Goal: Transaction & Acquisition: Purchase product/service

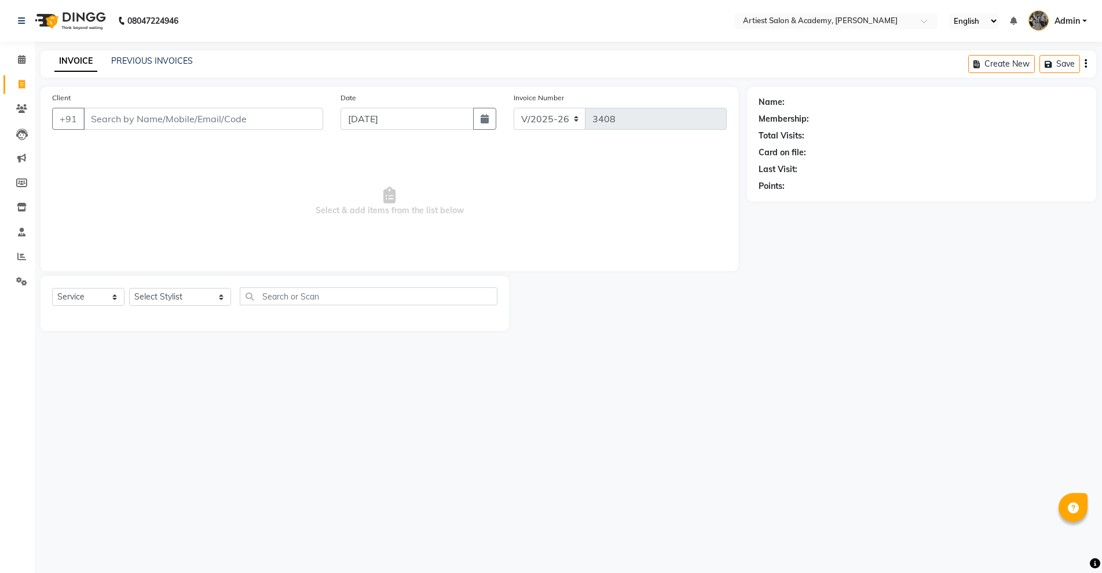
select select "5123"
select select "service"
type input "9529912345"
click at [305, 125] on button "Add Client" at bounding box center [293, 119] width 60 height 22
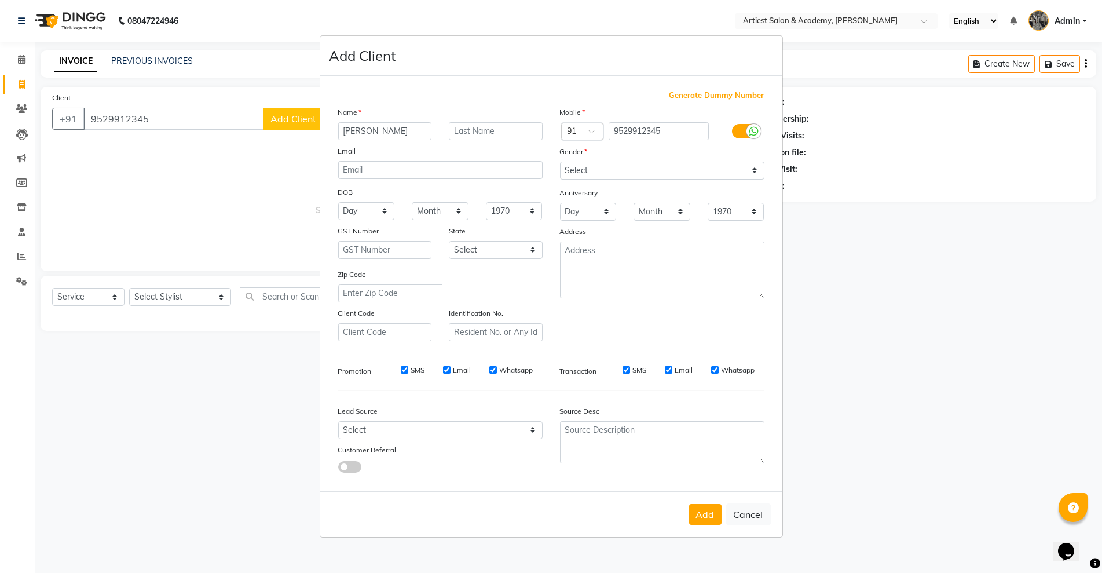
type input "[PERSON_NAME]"
click at [690, 175] on select "Select [DEMOGRAPHIC_DATA] [DEMOGRAPHIC_DATA] Other Prefer Not To Say" at bounding box center [662, 171] width 204 height 18
click at [560, 162] on select "Select [DEMOGRAPHIC_DATA] [DEMOGRAPHIC_DATA] Other Prefer Not To Say" at bounding box center [662, 171] width 204 height 18
click at [672, 175] on select "Select [DEMOGRAPHIC_DATA] [DEMOGRAPHIC_DATA] Other Prefer Not To Say" at bounding box center [662, 171] width 204 height 18
select select "[DEMOGRAPHIC_DATA]"
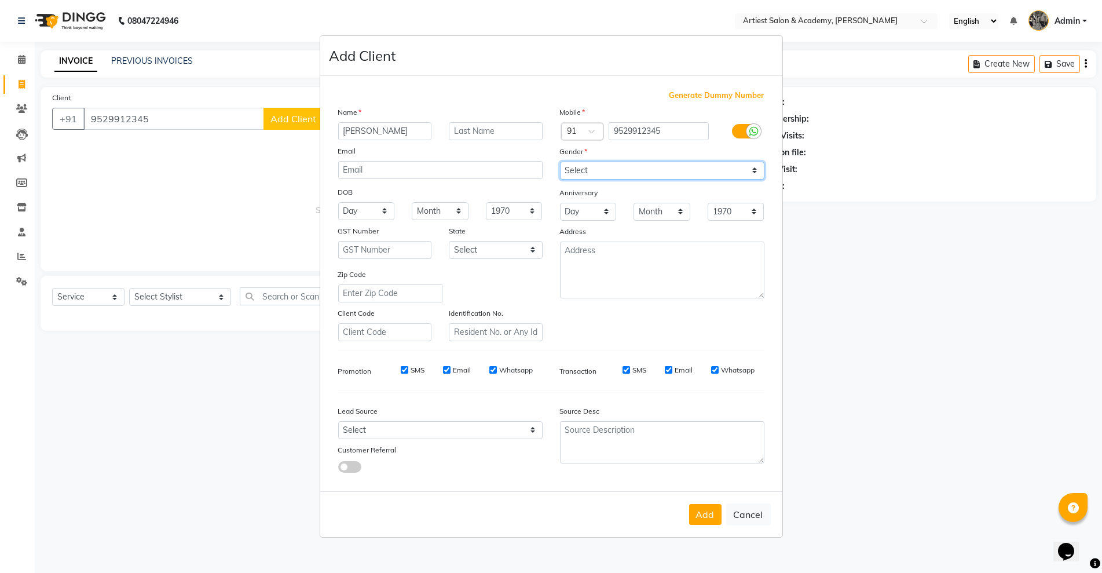
click at [560, 162] on select "Select [DEMOGRAPHIC_DATA] [DEMOGRAPHIC_DATA] Other Prefer Not To Say" at bounding box center [662, 171] width 204 height 18
drag, startPoint x: 695, startPoint y: 513, endPoint x: 533, endPoint y: 481, distance: 164.8
click at [694, 513] on button "Add" at bounding box center [705, 514] width 32 height 21
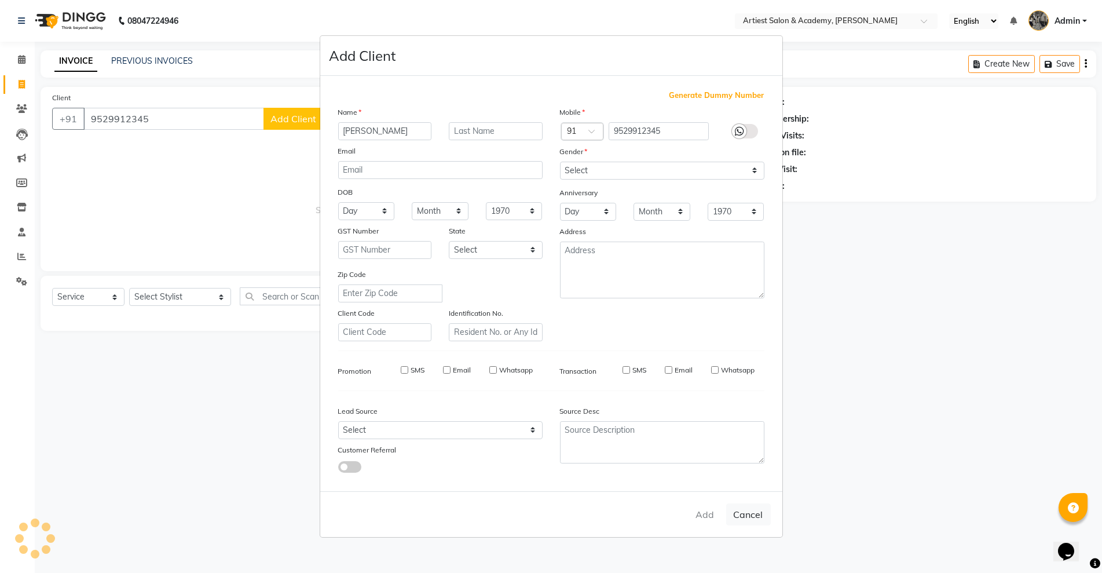
select select
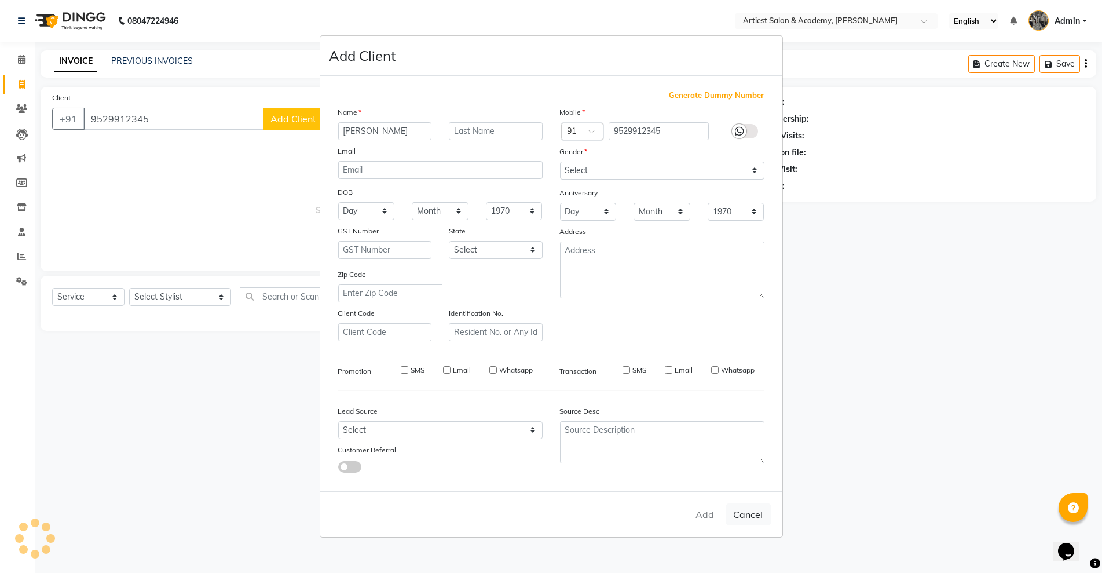
select select
checkbox input "false"
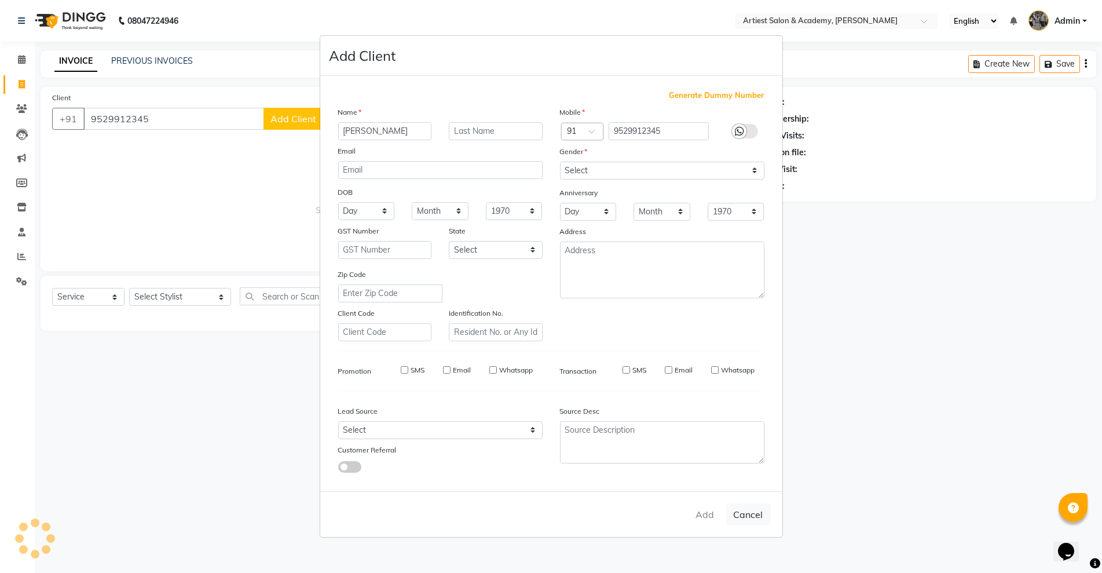
checkbox input "false"
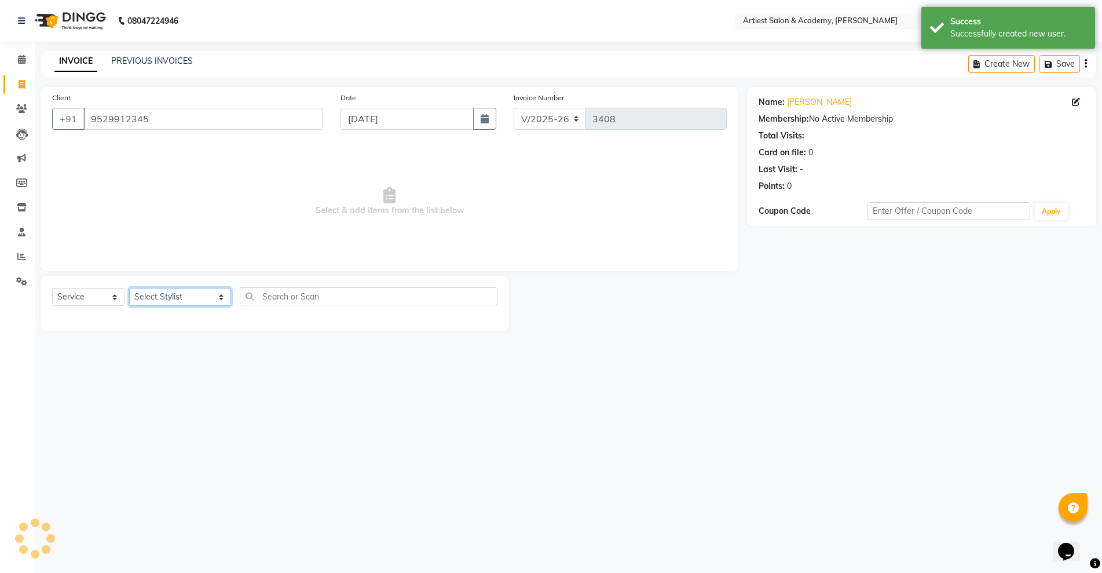
drag, startPoint x: 172, startPoint y: 303, endPoint x: 161, endPoint y: 302, distance: 11.0
click at [170, 303] on select "Select Stylist [PERSON_NAME] (M) [PERSON_NAME] (F) [PERSON_NAME] [PERSON_NAME] …" at bounding box center [180, 297] width 102 height 18
click at [129, 288] on select "Select Stylist [PERSON_NAME] (M) [PERSON_NAME] (F) [PERSON_NAME] [PERSON_NAME] …" at bounding box center [180, 297] width 102 height 18
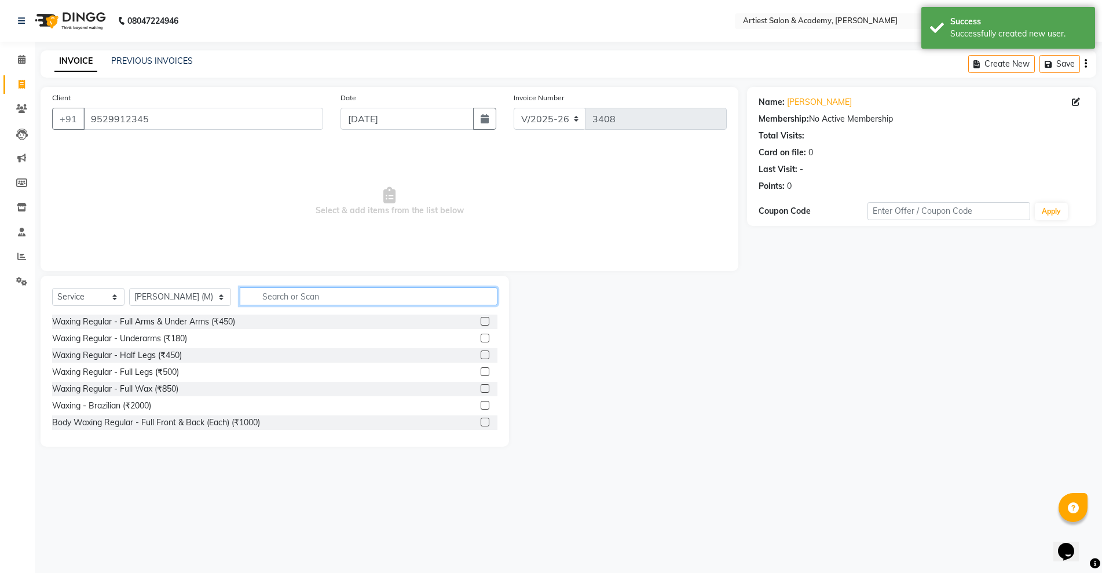
click at [240, 299] on input "text" at bounding box center [368, 296] width 257 height 18
click at [155, 302] on select "Select Stylist [PERSON_NAME] (M) [PERSON_NAME] (F) [PERSON_NAME] [PERSON_NAME] …" at bounding box center [180, 297] width 102 height 18
select select "85448"
click at [129, 288] on select "Select Stylist [PERSON_NAME] (M) [PERSON_NAME] (F) [PERSON_NAME] [PERSON_NAME] …" at bounding box center [180, 297] width 102 height 18
click at [285, 293] on input "text" at bounding box center [368, 296] width 257 height 18
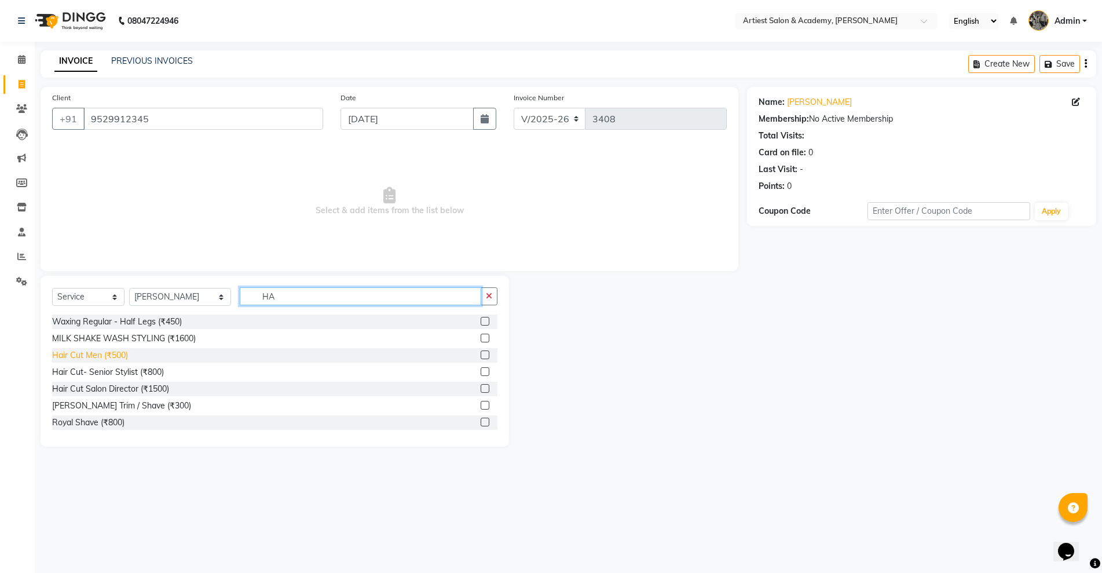
type input "HA"
click at [105, 354] on div "Hair Cut Men (₹500)" at bounding box center [90, 355] width 76 height 12
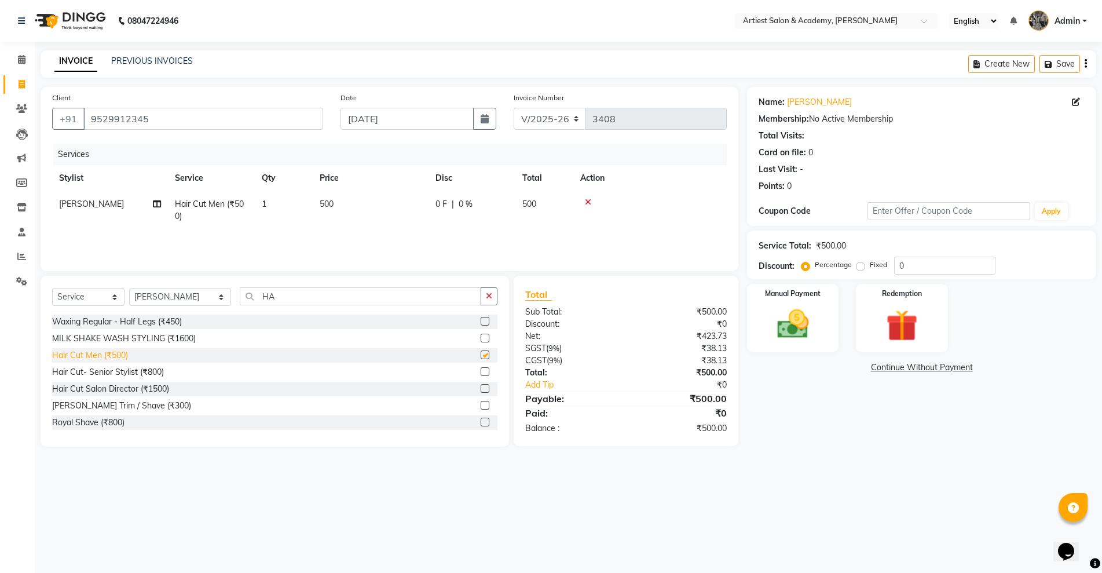
checkbox input "false"
click at [778, 338] on img at bounding box center [792, 324] width 53 height 38
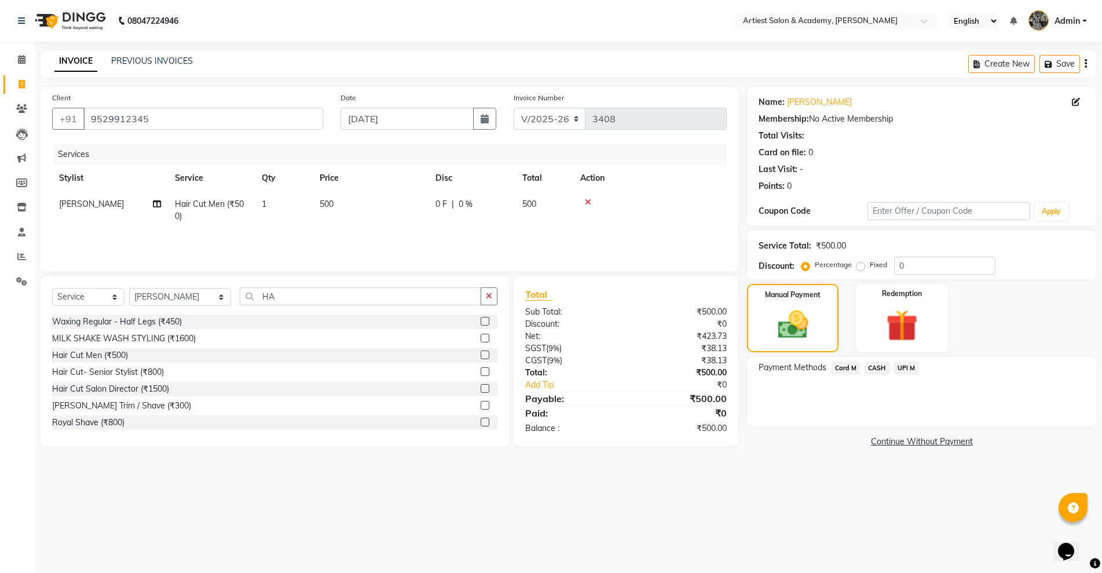
drag, startPoint x: 880, startPoint y: 368, endPoint x: 896, endPoint y: 376, distance: 17.6
click at [879, 368] on span "CASH" at bounding box center [876, 367] width 25 height 13
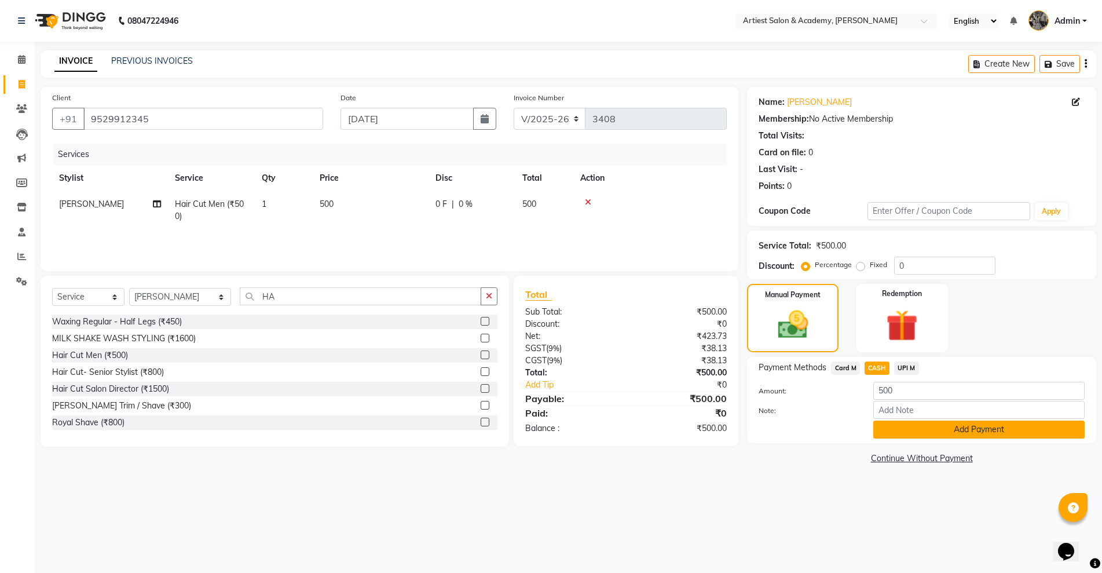
click at [981, 422] on button "Add Payment" at bounding box center [978, 429] width 211 height 18
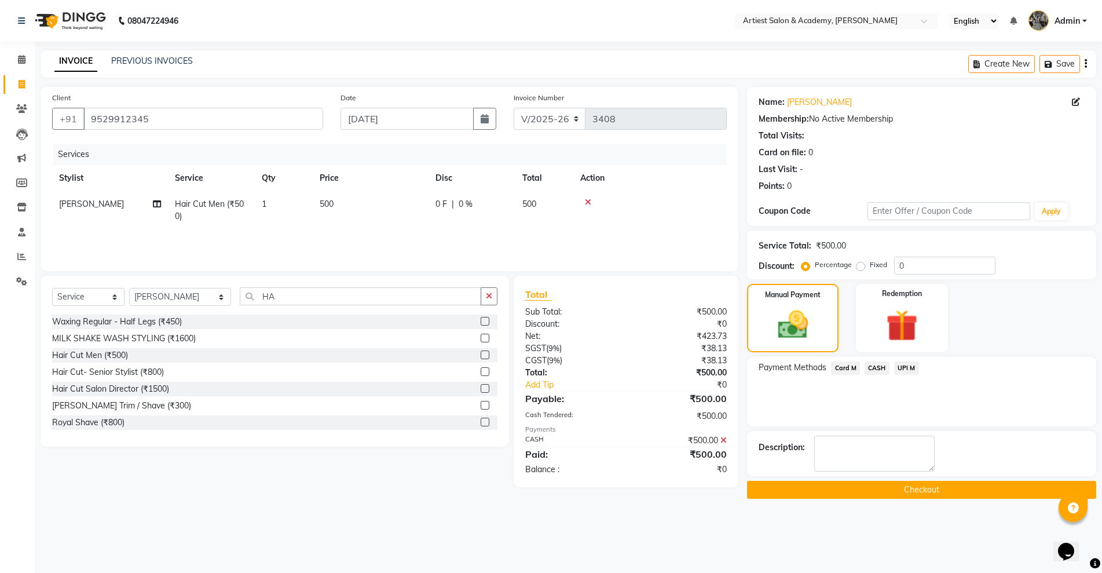
click at [972, 487] on button "Checkout" at bounding box center [921, 490] width 349 height 18
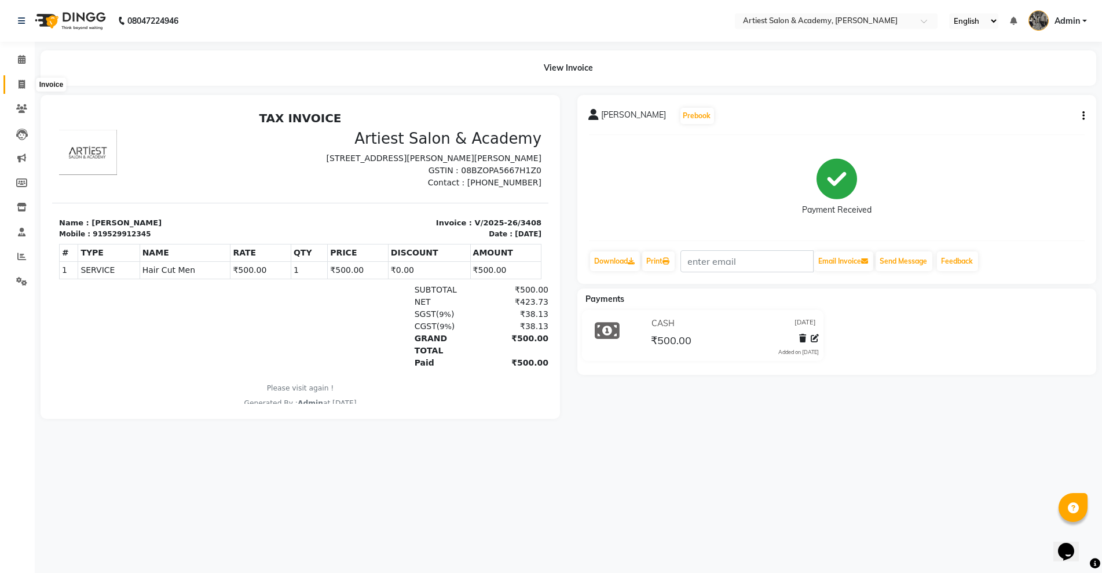
click at [12, 84] on span at bounding box center [22, 84] width 20 height 13
select select "service"
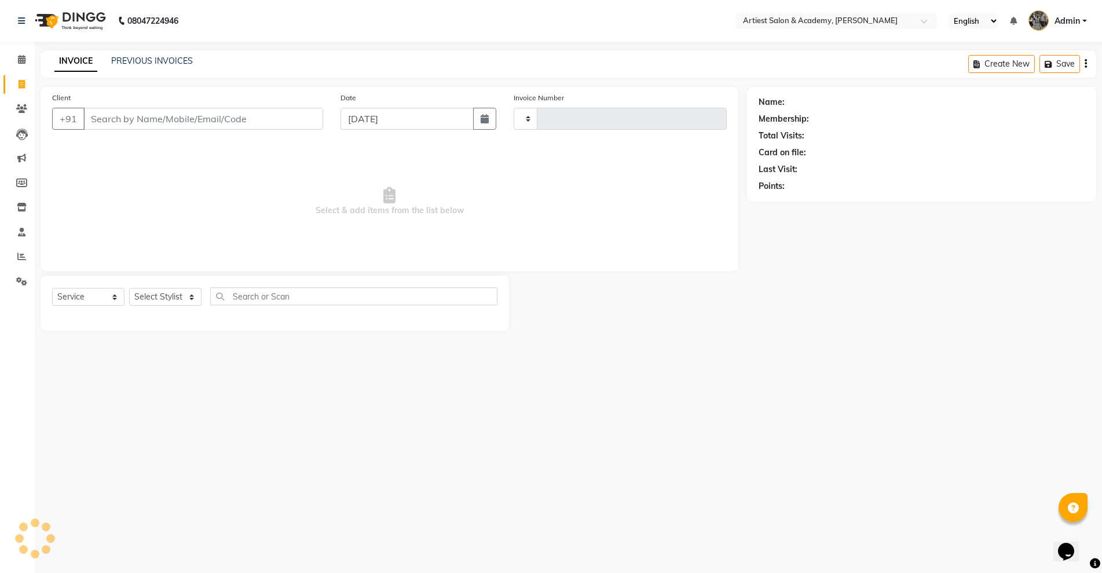
type input "3409"
select select "5123"
click at [159, 114] on input "Client" at bounding box center [203, 119] width 240 height 22
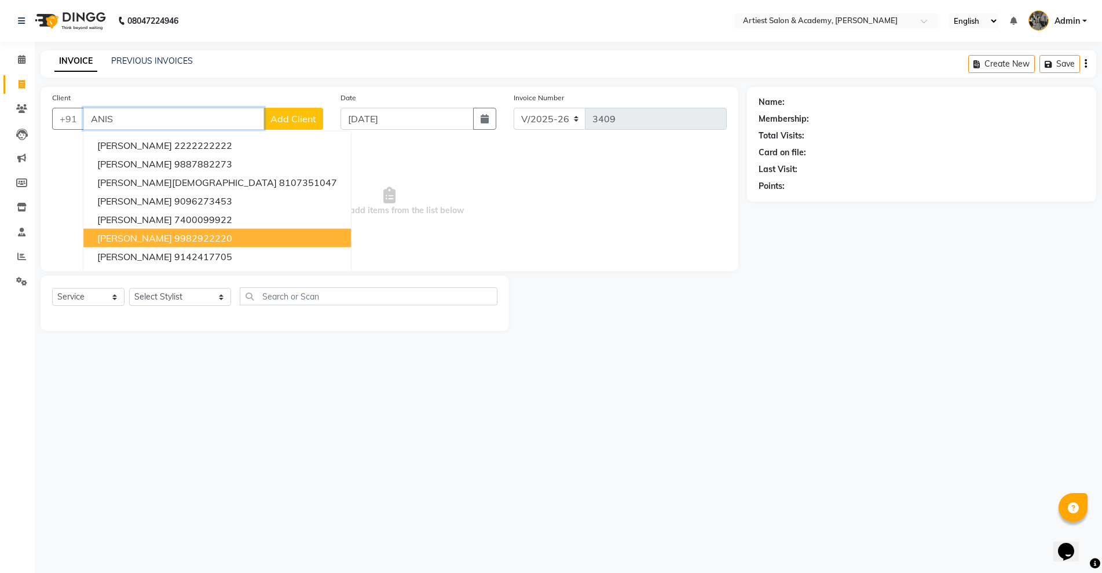
drag, startPoint x: 190, startPoint y: 116, endPoint x: 38, endPoint y: 120, distance: 152.3
click at [53, 115] on div "+91 [PERSON_NAME] 2222222222 [PERSON_NAME] 9887882273 [PERSON_NAME] 8107351047 …" at bounding box center [187, 119] width 271 height 22
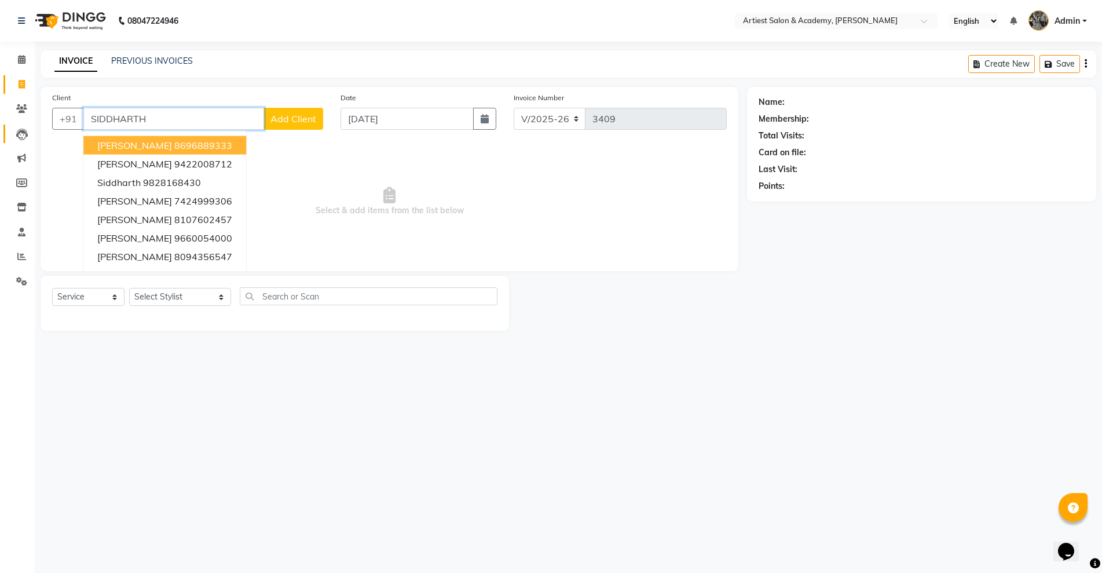
drag, startPoint x: 148, startPoint y: 114, endPoint x: 13, endPoint y: 133, distance: 135.7
click at [0, 127] on app-home "08047224946 Select Location × Artiest Salon & Academy, Subhash Marg English ENG…" at bounding box center [551, 174] width 1102 height 348
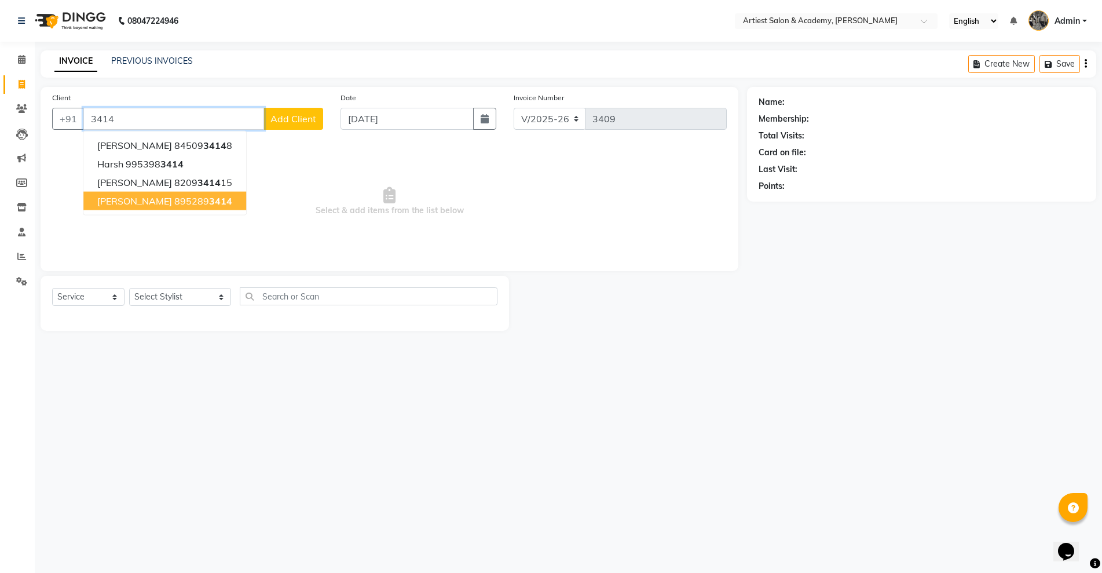
click at [125, 195] on span "[PERSON_NAME]" at bounding box center [134, 201] width 75 height 12
type input "8952893414"
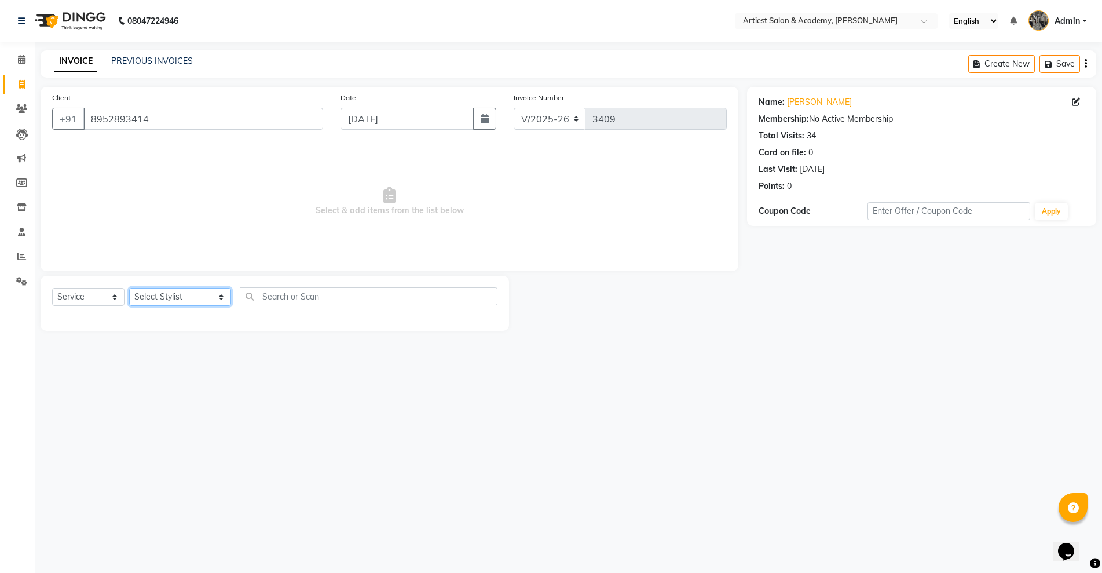
click at [168, 294] on select "Select Stylist [PERSON_NAME] (M) [PERSON_NAME] (F) [PERSON_NAME] [PERSON_NAME] …" at bounding box center [180, 297] width 102 height 18
select select "35982"
click at [129, 288] on select "Select Stylist [PERSON_NAME] (M) [PERSON_NAME] (F) [PERSON_NAME] [PERSON_NAME] …" at bounding box center [180, 297] width 102 height 18
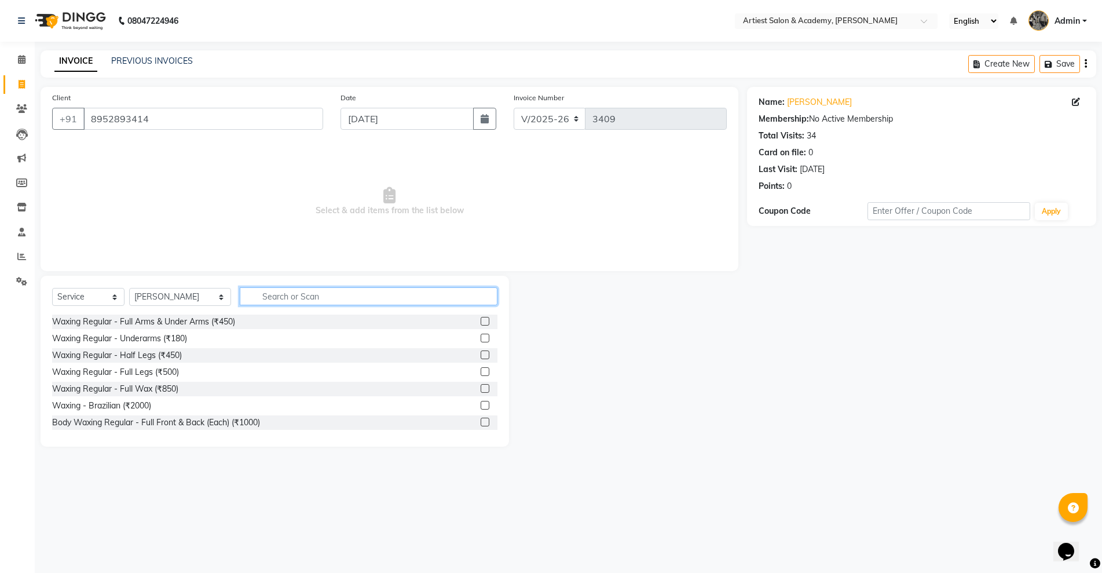
click at [260, 299] on input "text" at bounding box center [368, 296] width 257 height 18
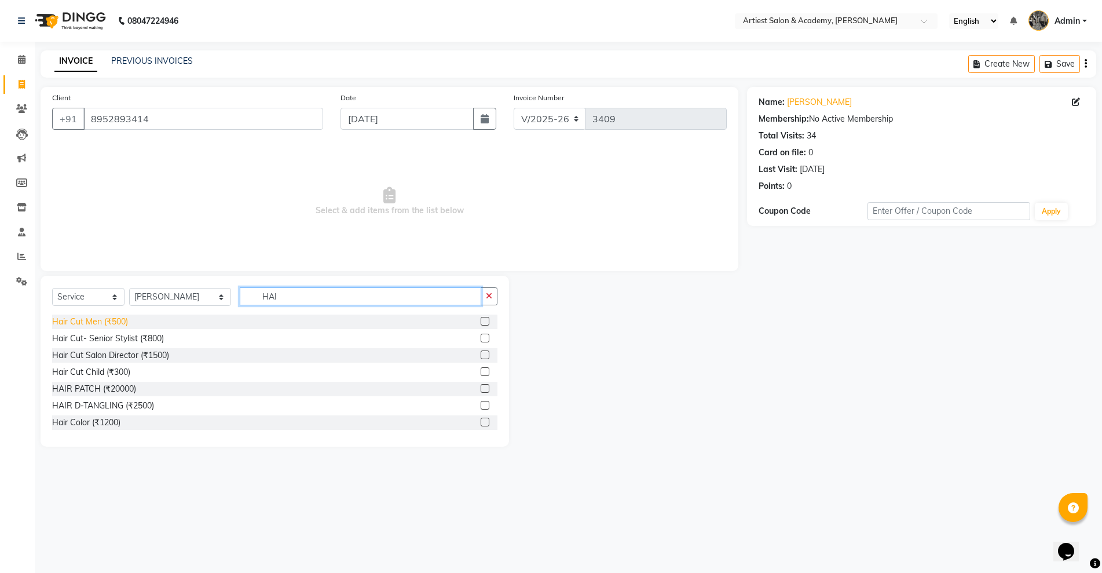
type input "HAI"
click at [113, 324] on div "Hair Cut Men (₹500)" at bounding box center [90, 322] width 76 height 12
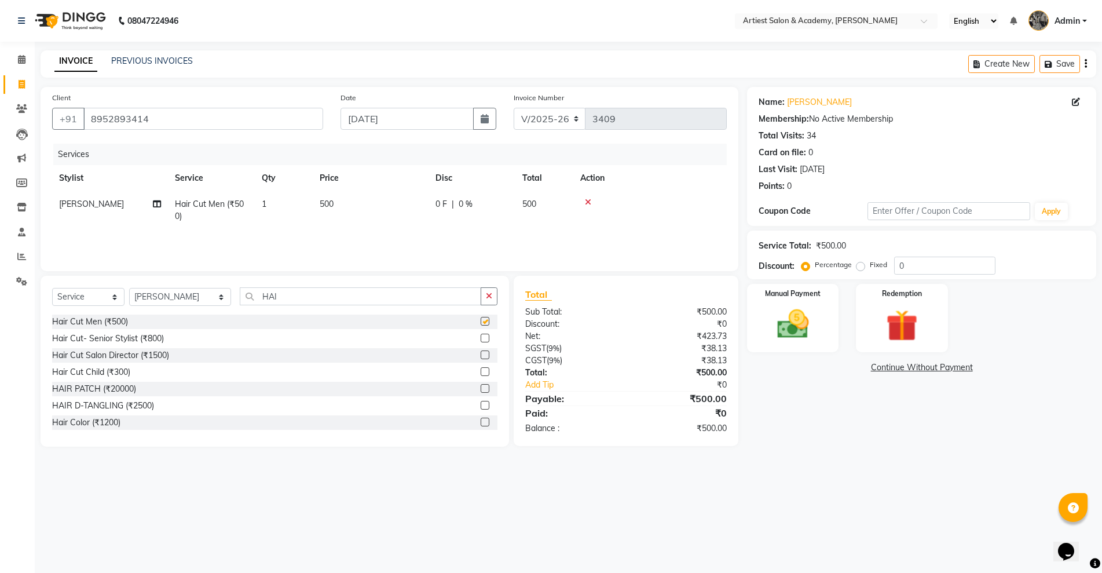
checkbox input "false"
drag, startPoint x: 256, startPoint y: 296, endPoint x: 0, endPoint y: 328, distance: 258.5
click at [0, 328] on app-home "08047224946 Select Location × Artiest Salon & Academy, Subhash Marg English ENG…" at bounding box center [551, 232] width 1102 height 464
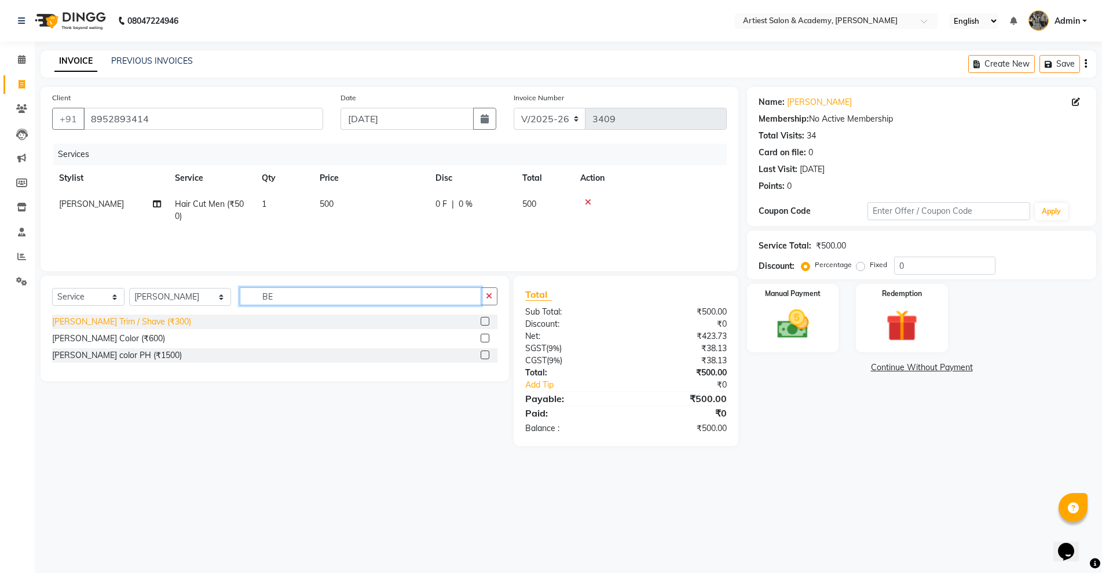
type input "BE"
click at [120, 318] on div "[PERSON_NAME] Trim / Shave (₹300)" at bounding box center [121, 322] width 139 height 12
checkbox input "false"
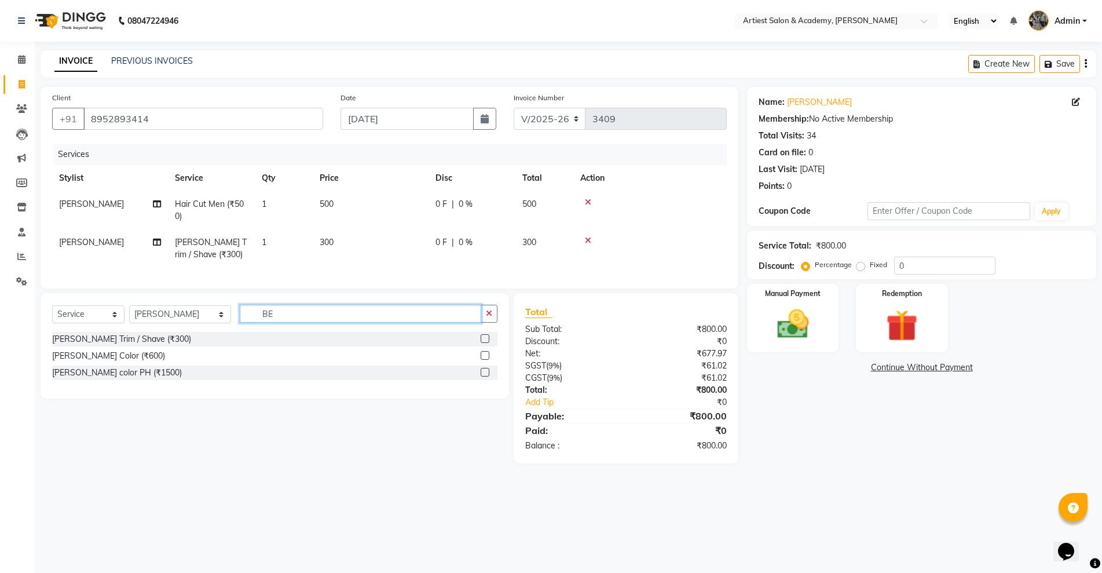
drag, startPoint x: 262, startPoint y: 321, endPoint x: 96, endPoint y: 342, distance: 168.1
click at [97, 332] on div "Select Service Product Membership Package Voucher Prepaid Gift Card Select Styl…" at bounding box center [274, 318] width 445 height 27
type input "PURE"
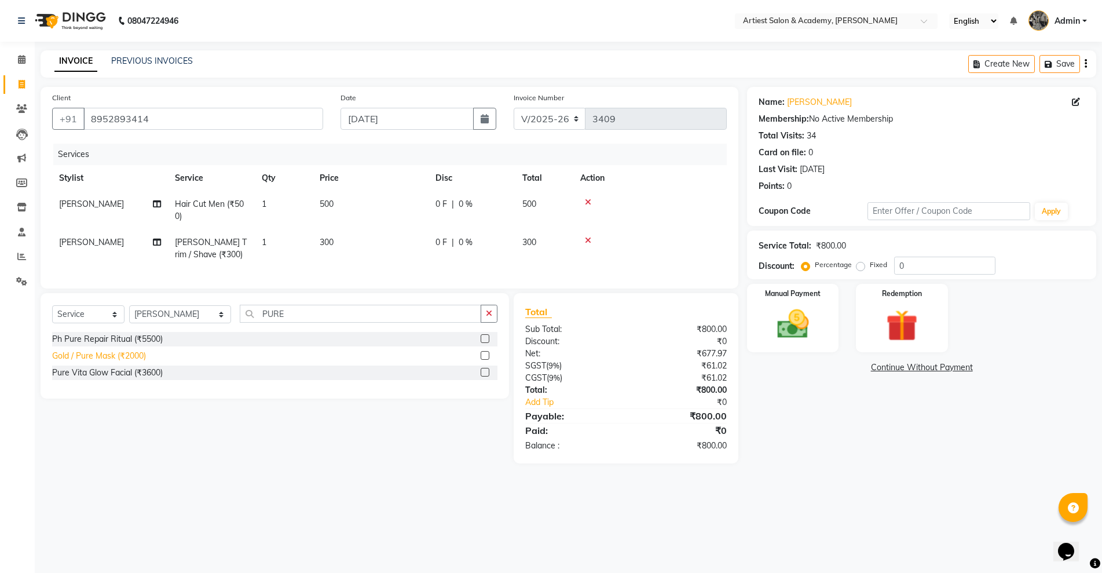
click at [102, 362] on div "Gold / Pure Mask (₹2000)" at bounding box center [99, 356] width 94 height 12
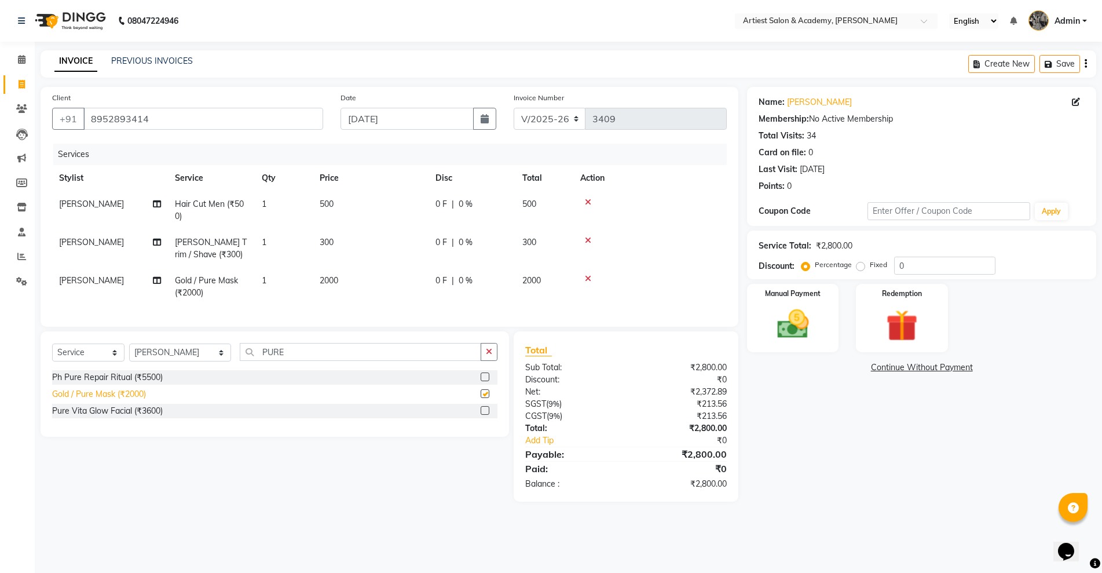
checkbox input "false"
click at [757, 407] on div "Name: [PERSON_NAME] Membership: No Active Membership Total Visits: 34 Card on f…" at bounding box center [926, 294] width 358 height 415
drag, startPoint x: 816, startPoint y: 274, endPoint x: 809, endPoint y: 304, distance: 30.9
click at [815, 278] on div "Service Total: ₹2,800.00 Discount: Percentage Fixed 0" at bounding box center [921, 254] width 349 height 49
click at [805, 316] on img at bounding box center [792, 324] width 53 height 38
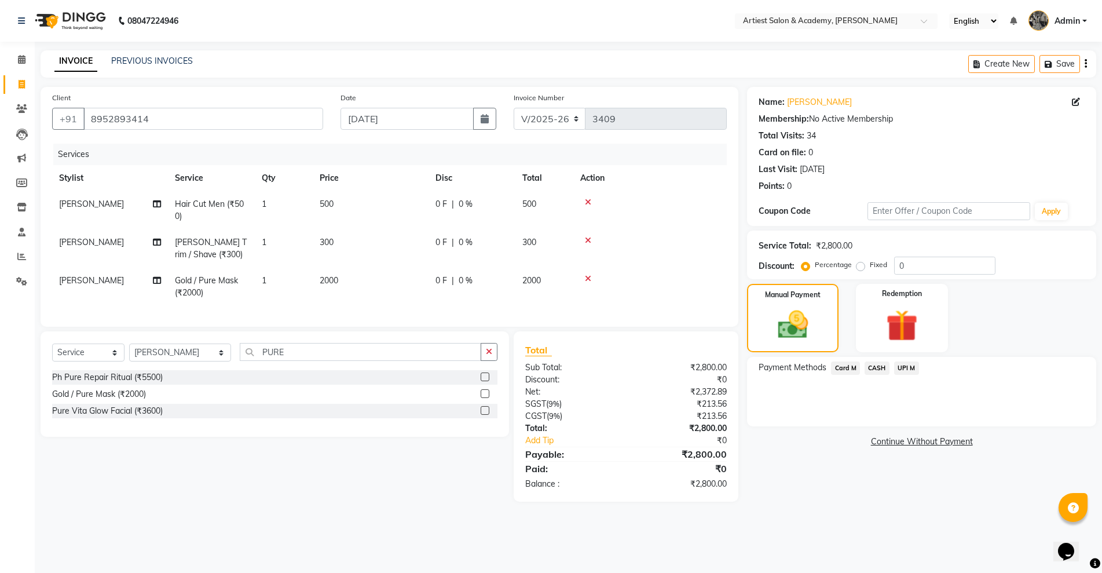
click at [894, 363] on span "UPI M" at bounding box center [906, 367] width 25 height 13
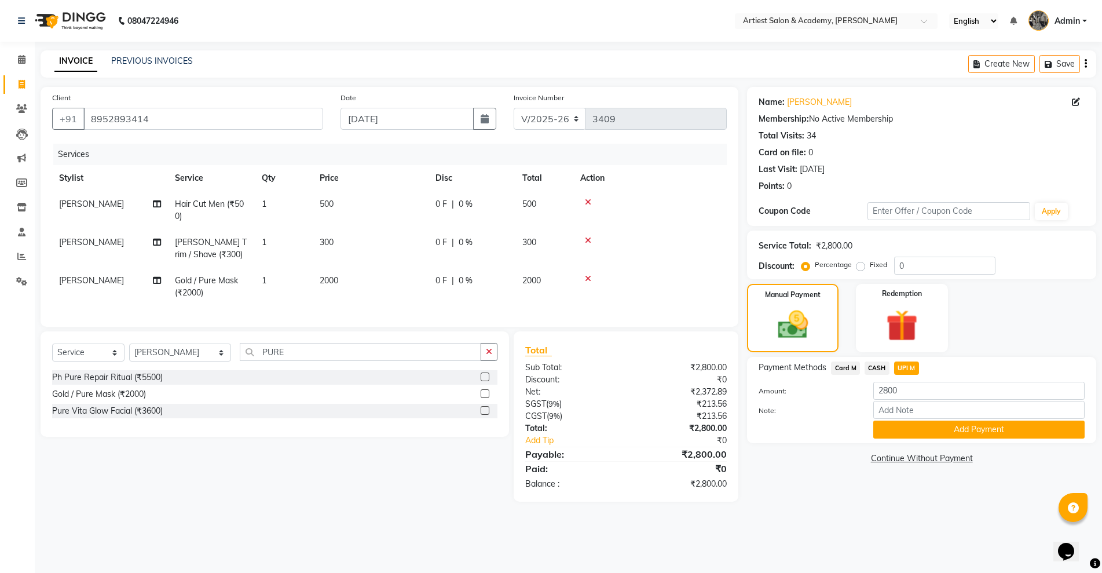
drag, startPoint x: 923, startPoint y: 421, endPoint x: 925, endPoint y: 427, distance: 5.9
click at [923, 423] on button "Add Payment" at bounding box center [978, 429] width 211 height 18
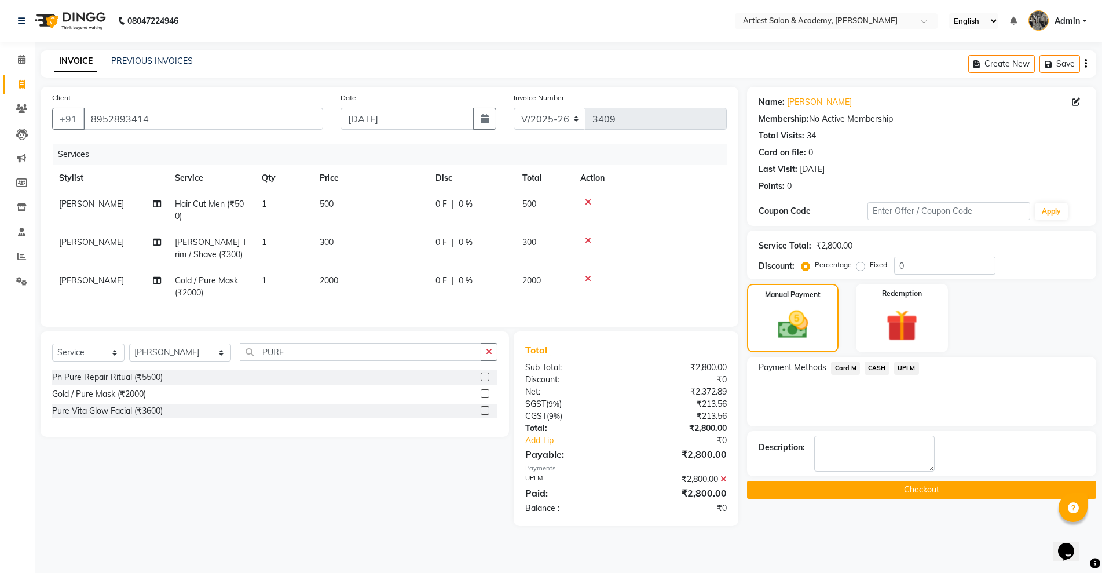
drag, startPoint x: 904, startPoint y: 486, endPoint x: 713, endPoint y: 461, distance: 192.1
click at [904, 486] on button "Checkout" at bounding box center [921, 490] width 349 height 18
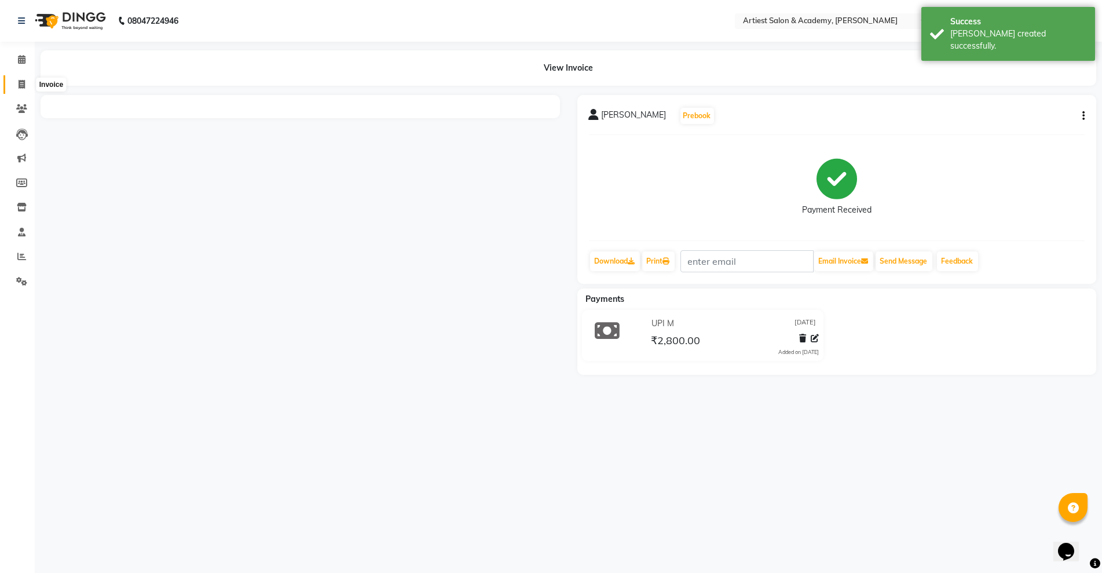
click at [16, 88] on span at bounding box center [22, 84] width 20 height 13
select select "service"
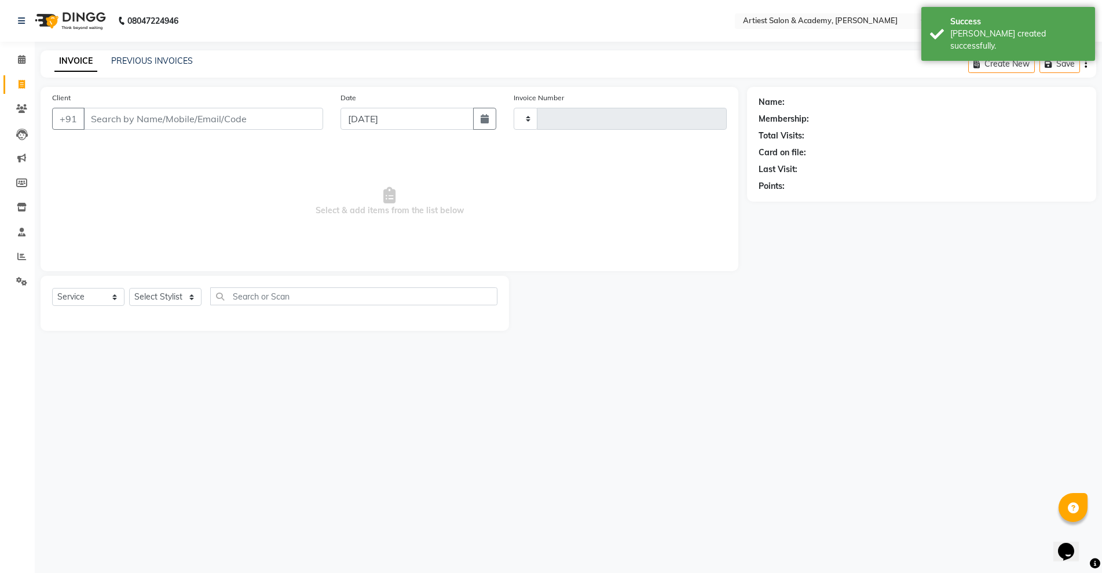
type input "3410"
select select "5123"
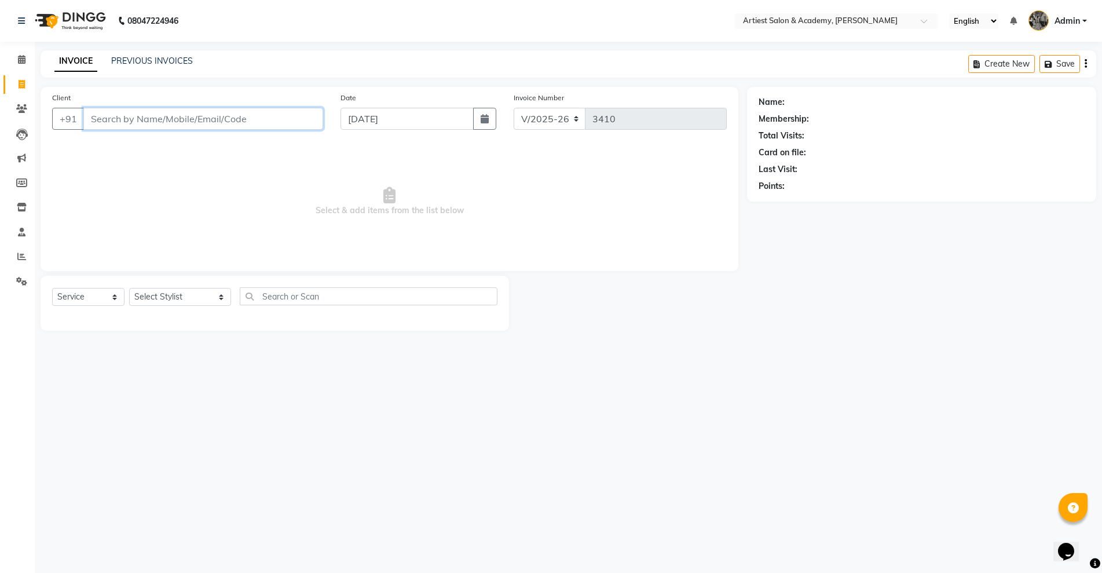
paste input "9928780083"
type input "9928780083"
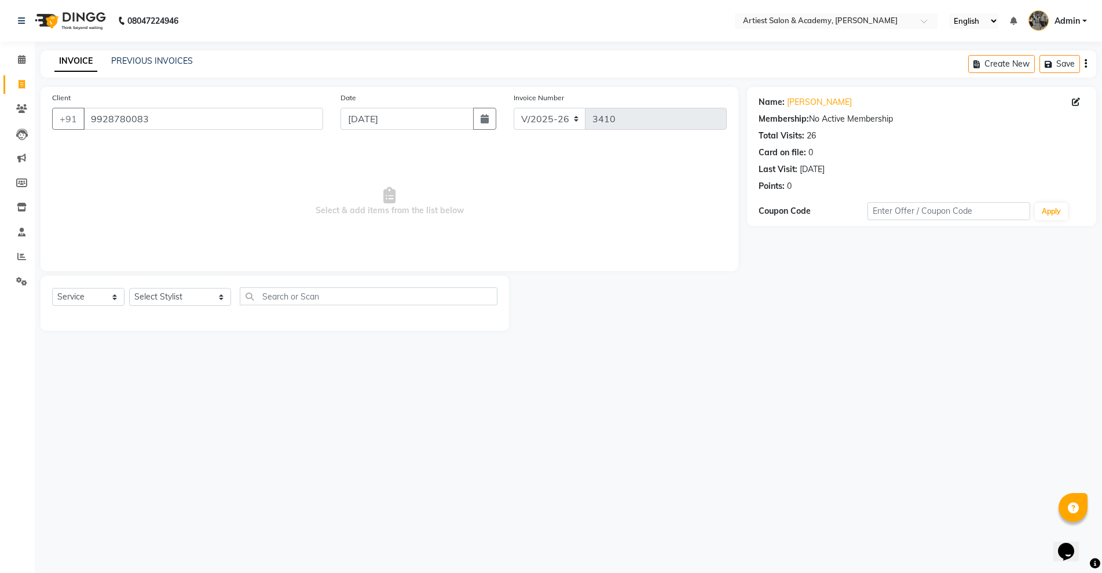
click at [157, 307] on div "Select Service Product Membership Package Voucher Prepaid Gift Card Select Styl…" at bounding box center [274, 300] width 445 height 27
click at [157, 298] on select "Select Stylist [PERSON_NAME] (M) [PERSON_NAME] (F) [PERSON_NAME] [PERSON_NAME] …" at bounding box center [180, 297] width 102 height 18
select select "33211"
click at [129, 288] on select "Select Stylist [PERSON_NAME] (M) [PERSON_NAME] (F) [PERSON_NAME] [PERSON_NAME] …" at bounding box center [180, 297] width 102 height 18
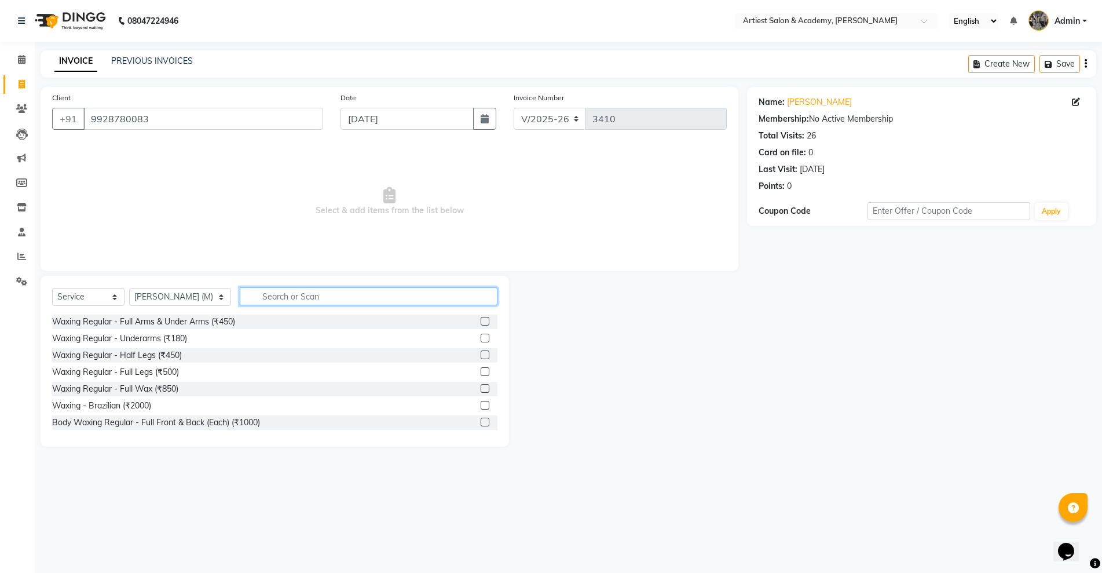
click at [272, 302] on input "text" at bounding box center [368, 296] width 257 height 18
type input "HA"
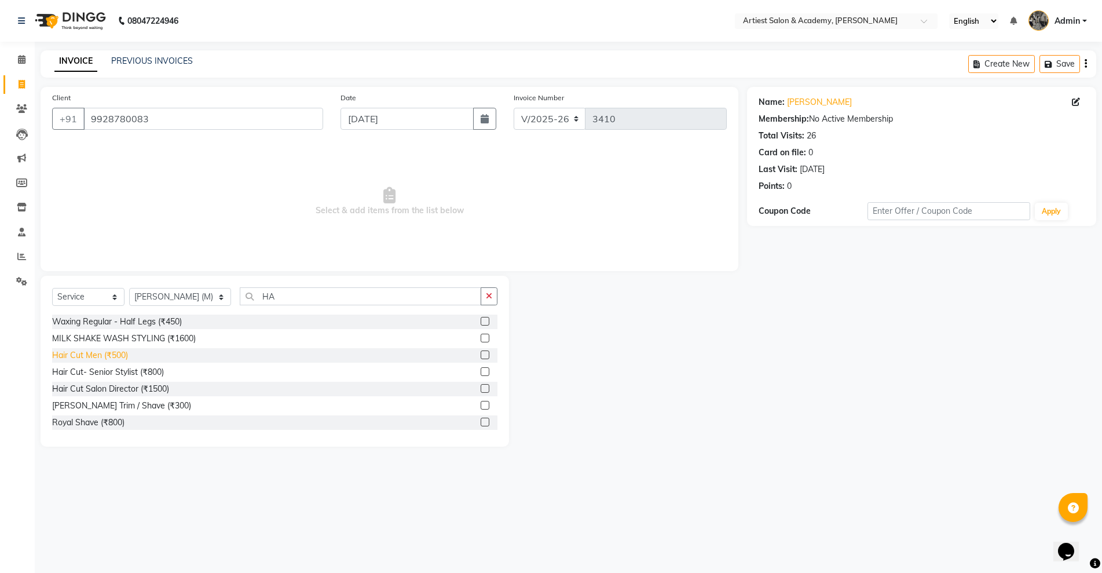
click at [102, 354] on div "Hair Cut Men (₹500)" at bounding box center [90, 355] width 76 height 12
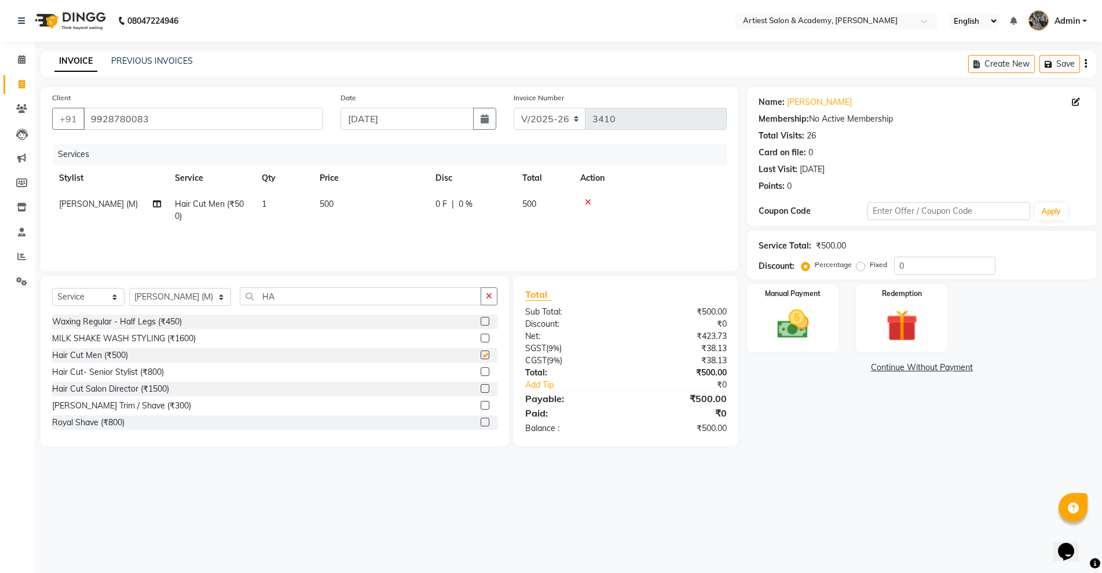
checkbox input "false"
drag, startPoint x: 260, startPoint y: 294, endPoint x: 60, endPoint y: 336, distance: 204.3
click at [62, 336] on div "Select Service Product Membership Package Voucher Prepaid Gift Card Select Styl…" at bounding box center [275, 361] width 468 height 171
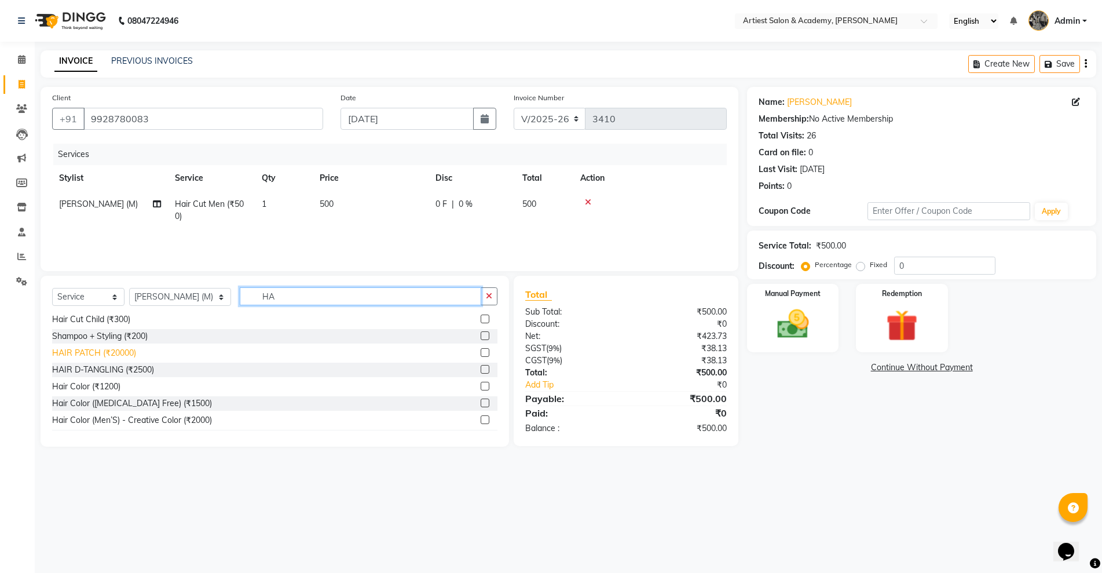
scroll to position [145, 0]
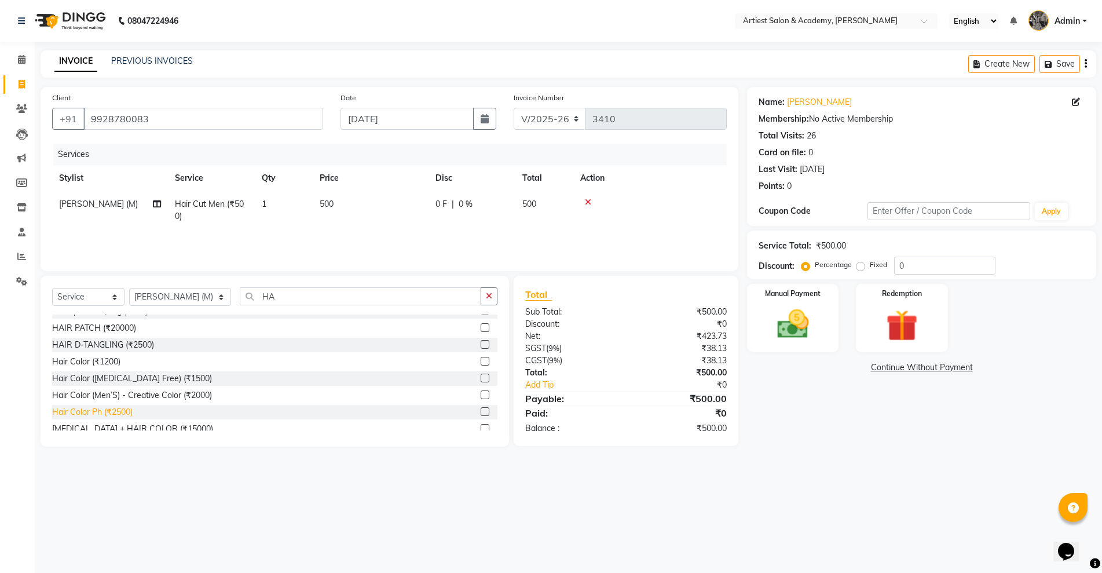
drag, startPoint x: 96, startPoint y: 406, endPoint x: 109, endPoint y: 410, distance: 13.9
click at [95, 407] on div "Hair Color Ph (₹2500)" at bounding box center [92, 412] width 80 height 12
checkbox input "false"
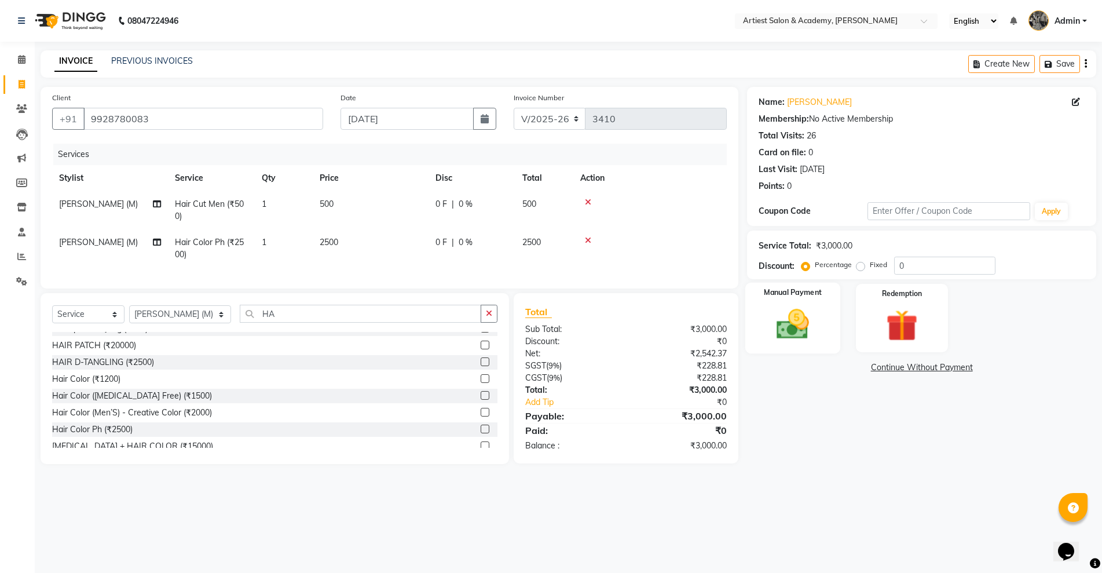
click at [835, 317] on div "Manual Payment" at bounding box center [792, 318] width 95 height 71
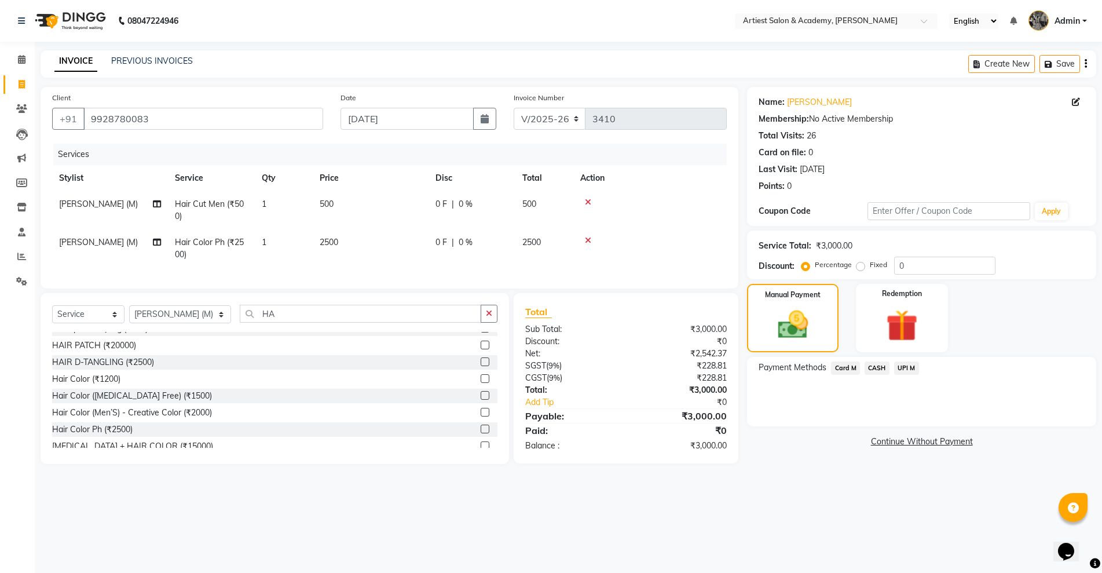
click at [882, 368] on span "CASH" at bounding box center [876, 367] width 25 height 13
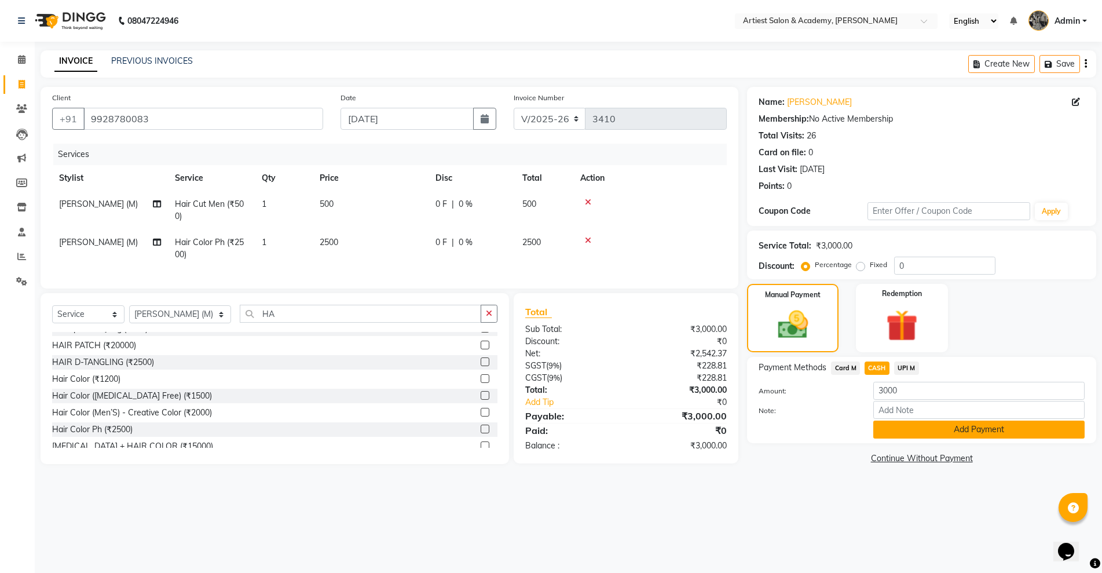
click at [941, 423] on button "Add Payment" at bounding box center [978, 429] width 211 height 18
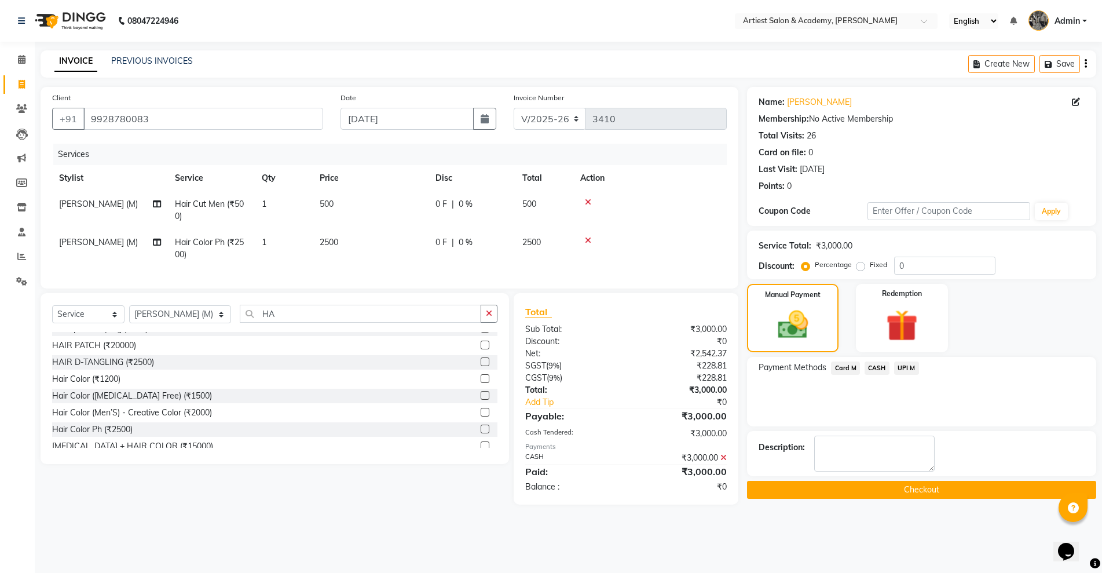
click at [851, 479] on div "Name: [PERSON_NAME] Membership: No Active Membership Total Visits: 26 Card on f…" at bounding box center [926, 295] width 358 height 417
click at [849, 485] on button "Checkout" at bounding box center [921, 490] width 349 height 18
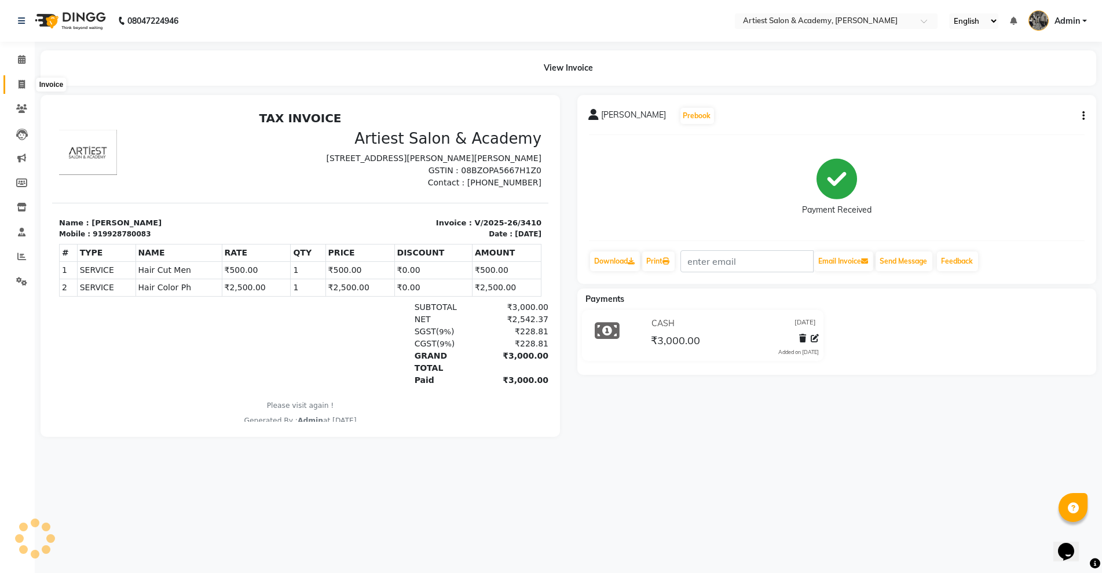
click at [17, 83] on span at bounding box center [22, 84] width 20 height 13
select select "service"
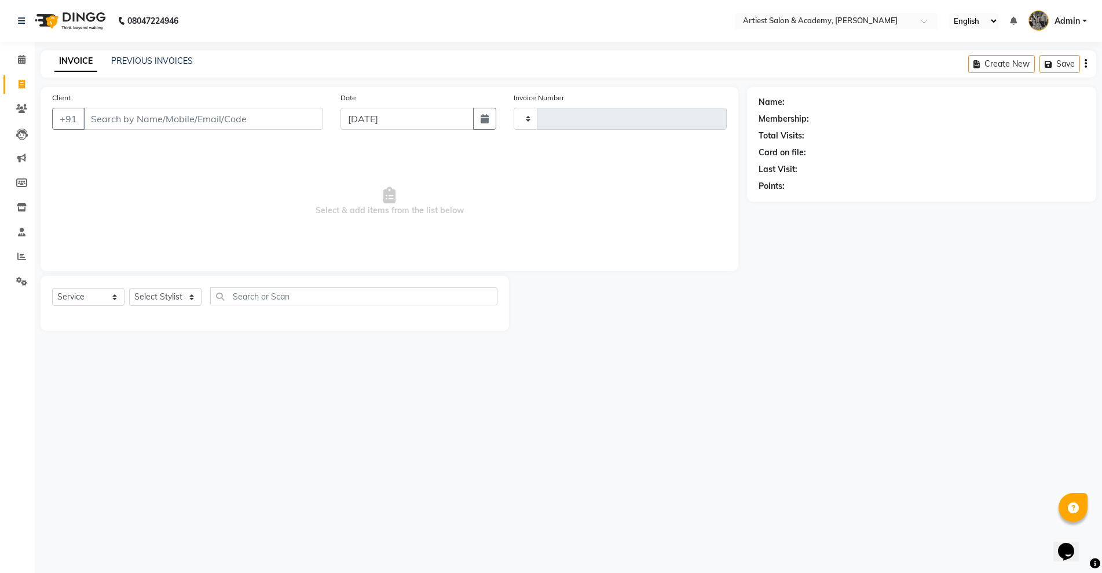
drag, startPoint x: 201, startPoint y: 111, endPoint x: 243, endPoint y: 109, distance: 41.1
click at [201, 109] on input "Client" at bounding box center [203, 119] width 240 height 22
type input "3411"
select select "5123"
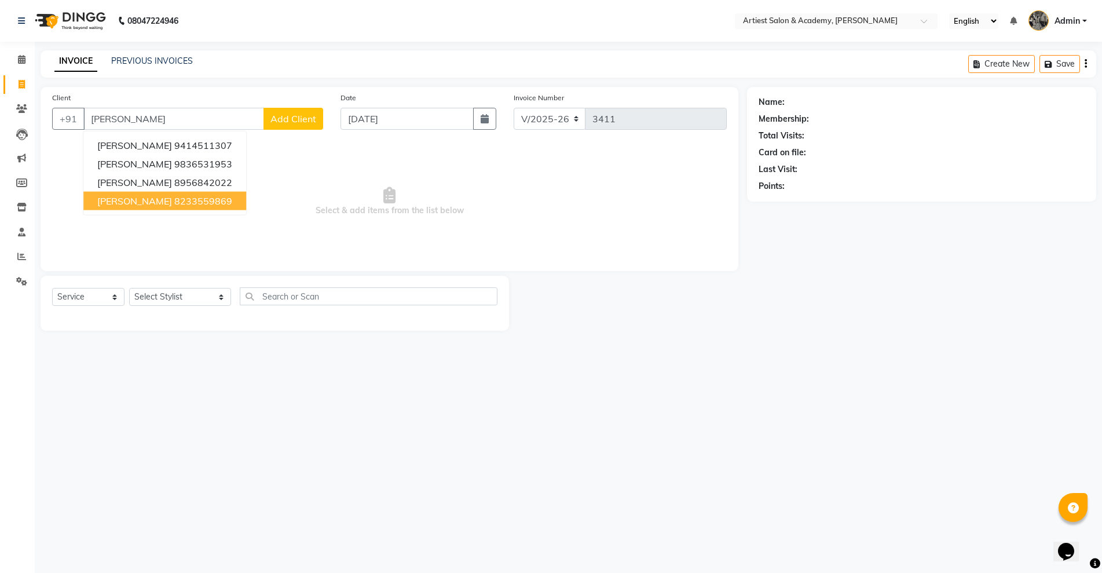
click at [215, 201] on button "[PERSON_NAME] 8233559869" at bounding box center [164, 201] width 163 height 19
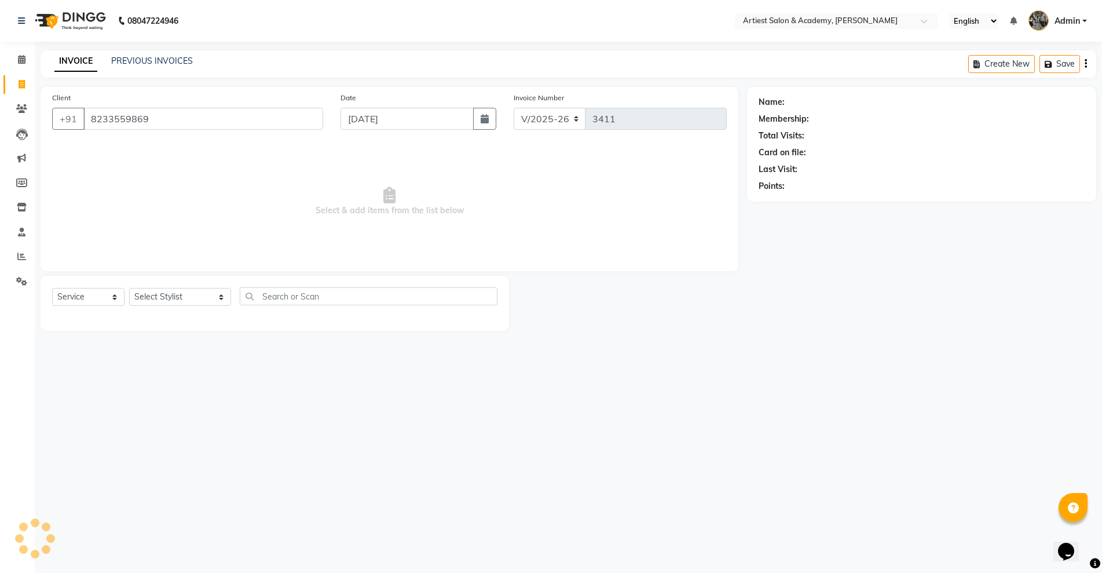
type input "8233559869"
drag, startPoint x: 177, startPoint y: 287, endPoint x: 214, endPoint y: 283, distance: 37.2
click at [188, 287] on div "Select Service Product Membership Package Voucher Prepaid Gift Card Select Styl…" at bounding box center [275, 303] width 468 height 55
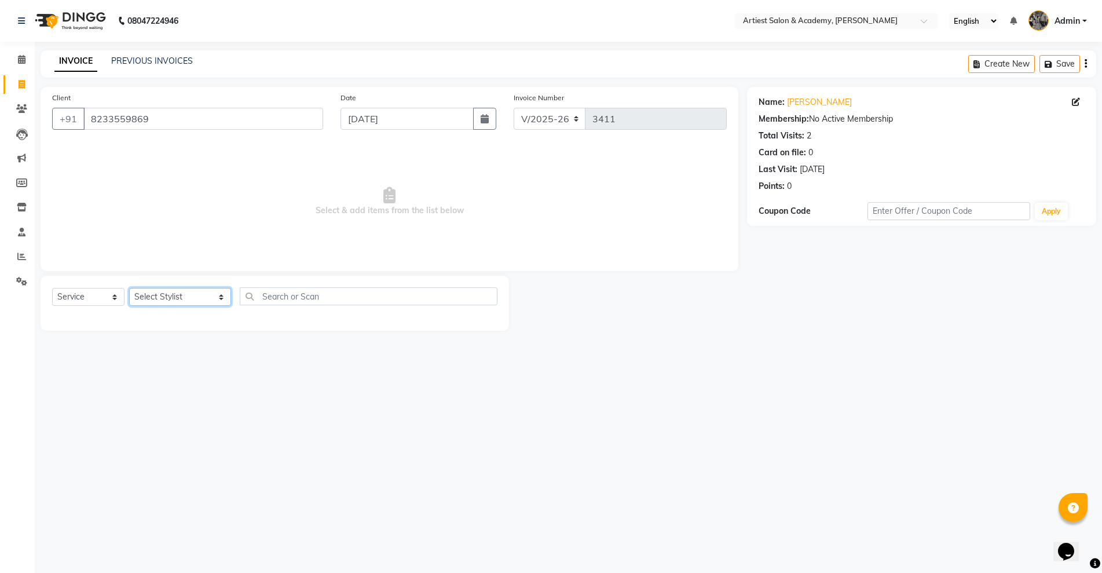
click at [188, 291] on select "Select Stylist [PERSON_NAME] (M) [PERSON_NAME] (F) [PERSON_NAME] [PERSON_NAME] …" at bounding box center [180, 297] width 102 height 18
select select "33211"
click at [129, 288] on select "Select Stylist [PERSON_NAME] (M) [PERSON_NAME] (F) [PERSON_NAME] [PERSON_NAME] …" at bounding box center [180, 297] width 102 height 18
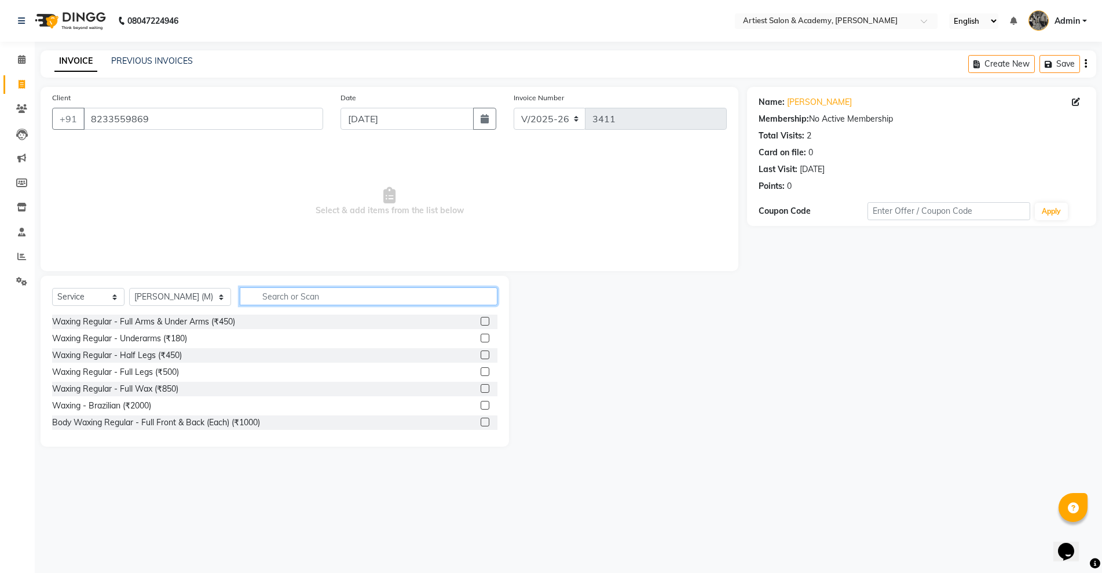
click at [261, 296] on input "text" at bounding box center [368, 296] width 257 height 18
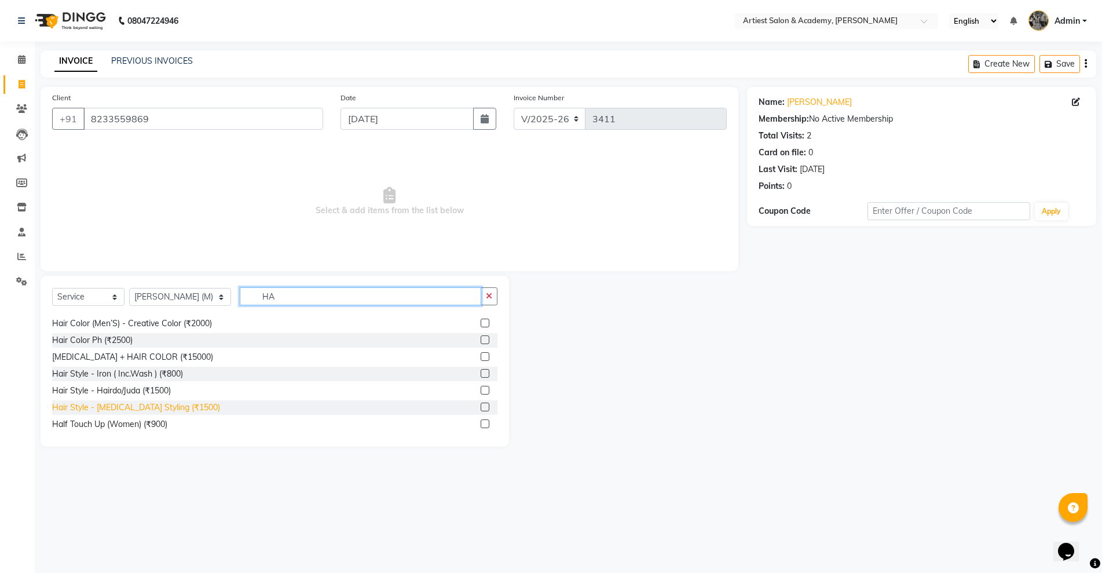
scroll to position [289, 0]
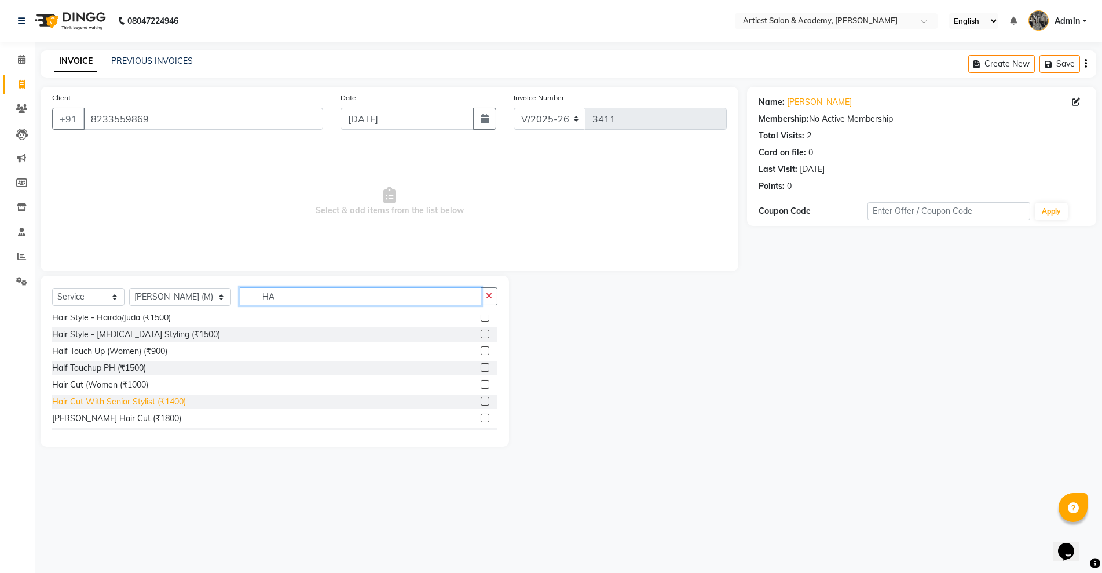
type input "HA"
click at [144, 400] on div "Hair Cut With Senior Stylist (₹1400)" at bounding box center [119, 401] width 134 height 12
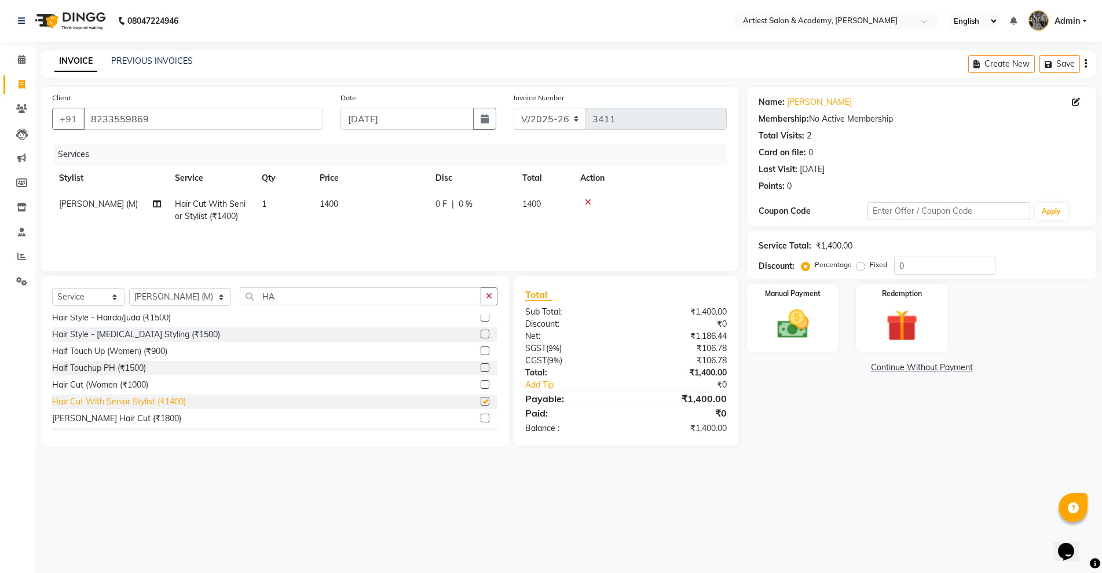
checkbox input "false"
click at [807, 324] on img at bounding box center [792, 324] width 53 height 38
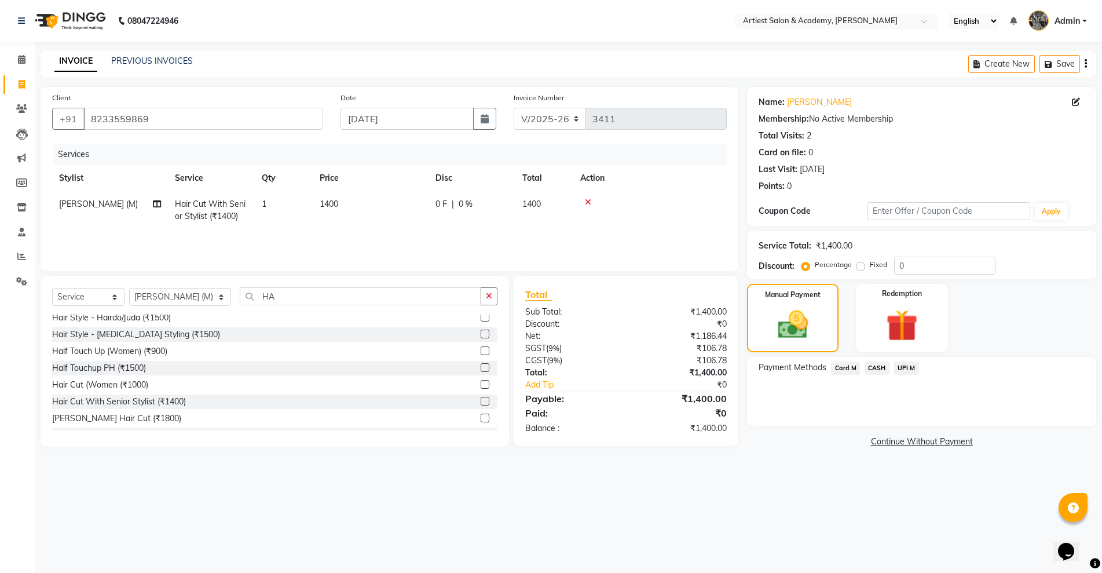
click at [894, 368] on span "UPI M" at bounding box center [906, 367] width 25 height 13
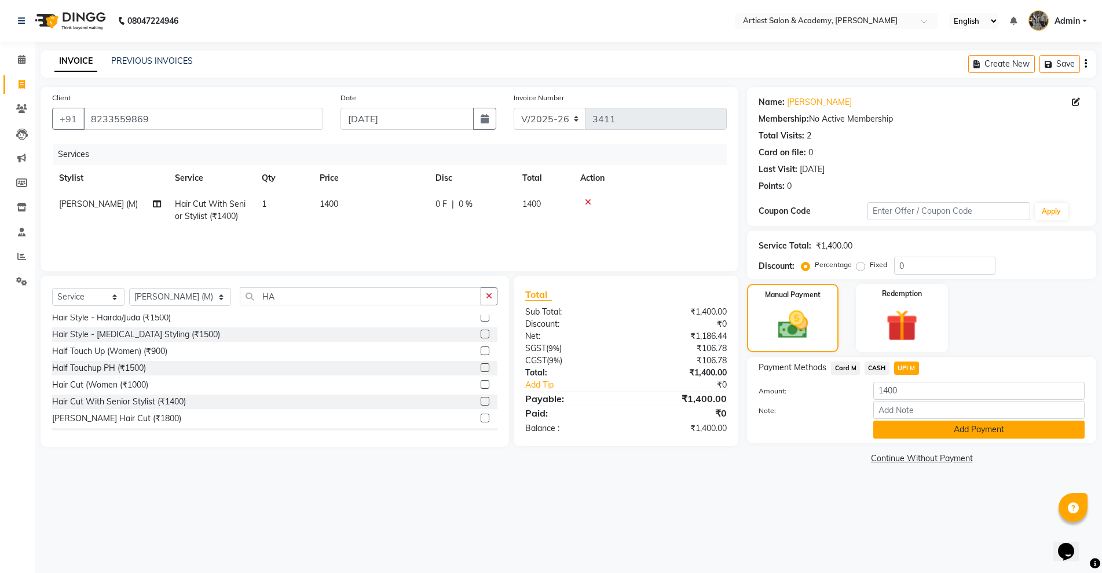
click at [912, 422] on button "Add Payment" at bounding box center [978, 429] width 211 height 18
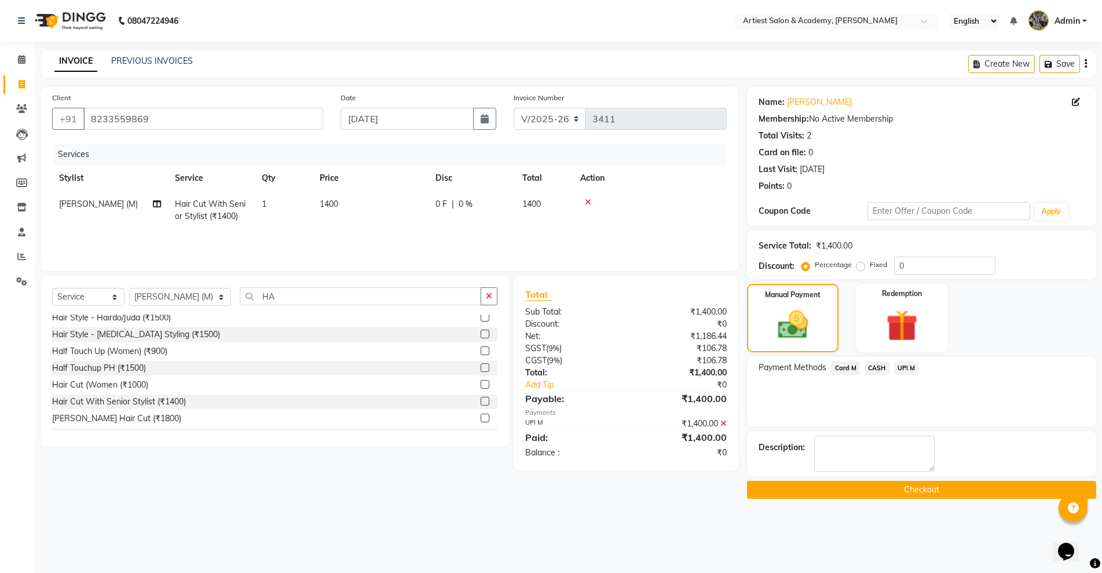
click at [892, 486] on button "Checkout" at bounding box center [921, 490] width 349 height 18
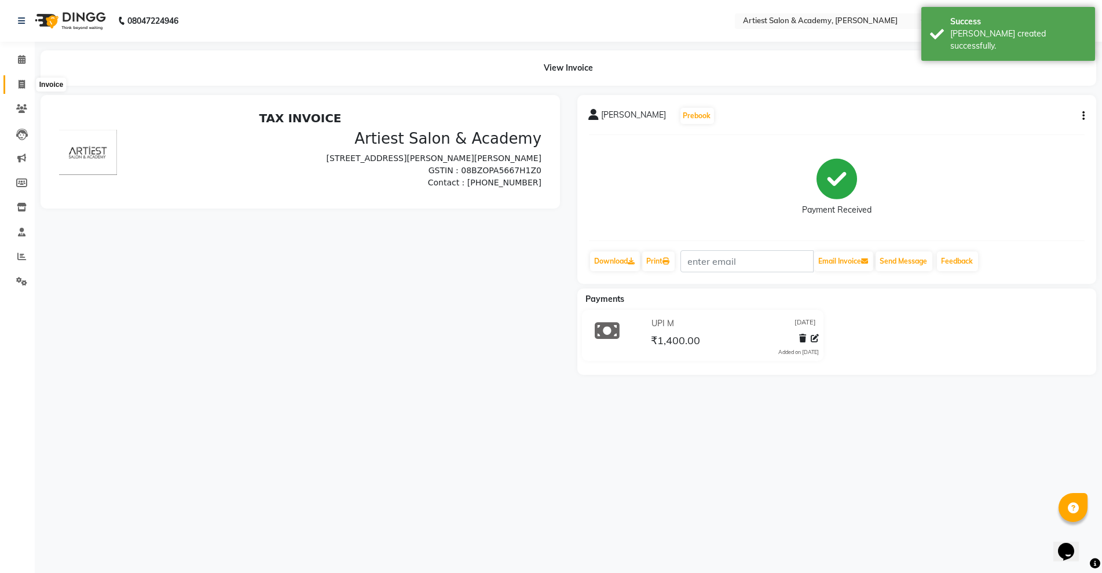
click at [14, 83] on span at bounding box center [22, 84] width 20 height 13
select select "service"
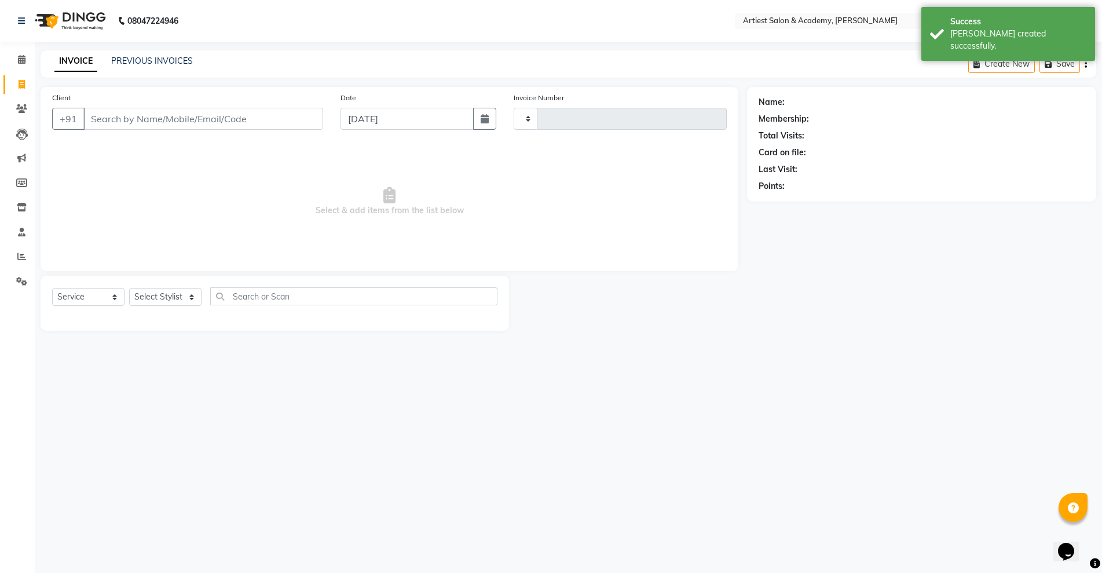
type input "3412"
select select "5123"
click at [166, 116] on input "Client" at bounding box center [203, 119] width 240 height 22
drag, startPoint x: 141, startPoint y: 66, endPoint x: 148, endPoint y: 61, distance: 8.2
click at [141, 65] on div "PREVIOUS INVOICES" at bounding box center [152, 61] width 82 height 12
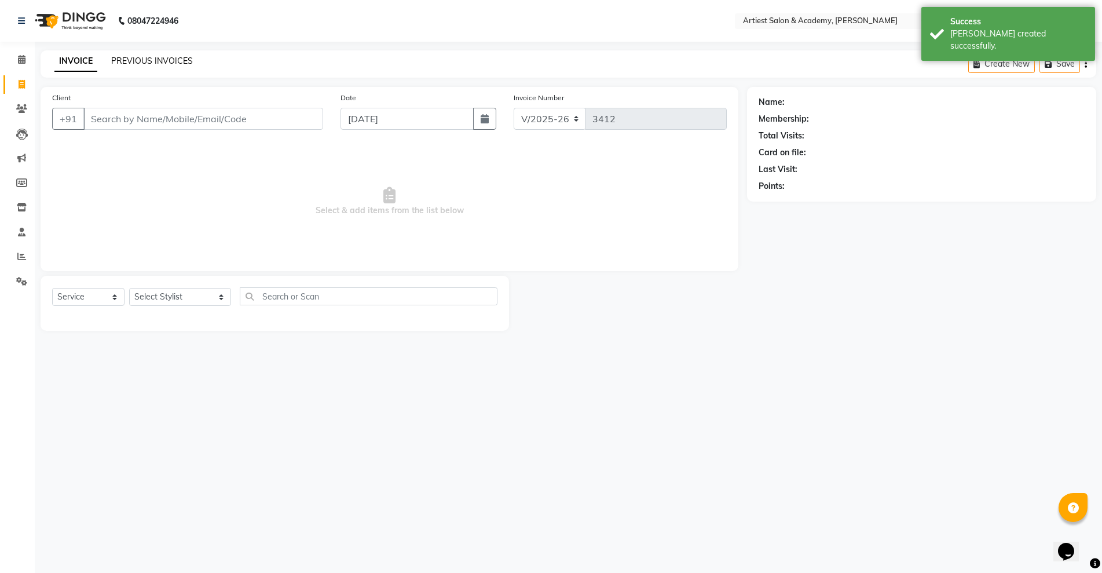
click at [150, 58] on link "PREVIOUS INVOICES" at bounding box center [152, 61] width 82 height 10
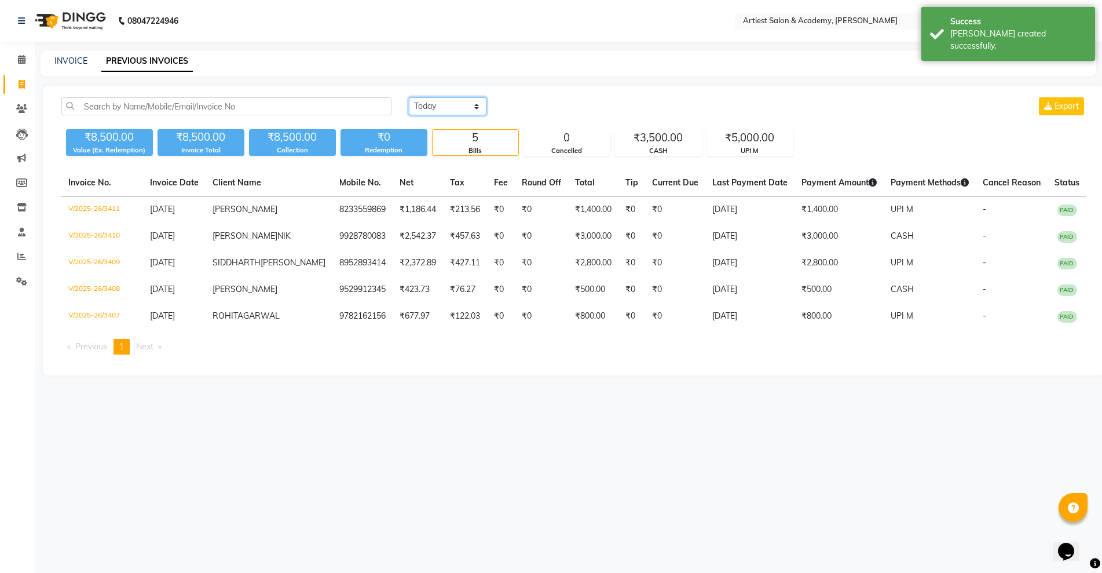
drag, startPoint x: 468, startPoint y: 106, endPoint x: 475, endPoint y: 113, distance: 10.2
click at [468, 106] on select "[DATE] [DATE] Custom Range" at bounding box center [448, 106] width 78 height 18
select select "[DATE]"
click at [409, 97] on select "[DATE] [DATE] Custom Range" at bounding box center [448, 106] width 78 height 18
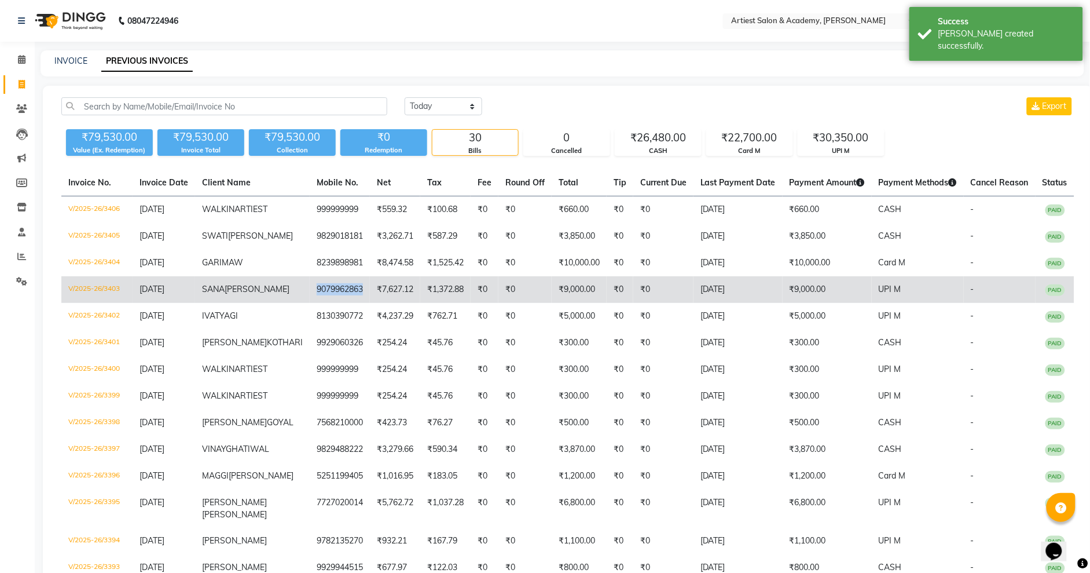
drag, startPoint x: 346, startPoint y: 312, endPoint x: 295, endPoint y: 311, distance: 50.4
click at [310, 303] on td "9079962863" at bounding box center [340, 289] width 60 height 27
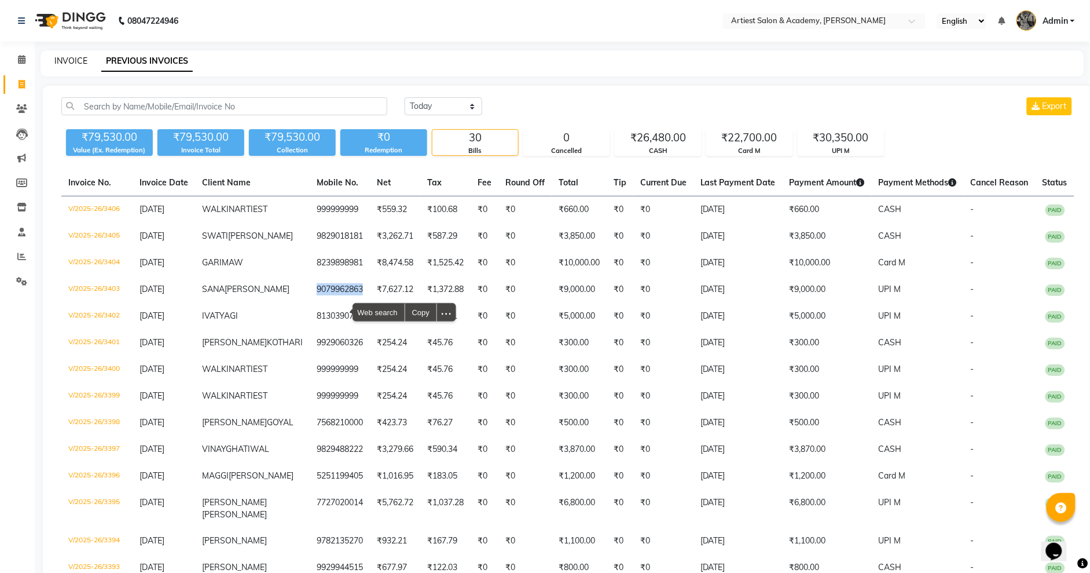
click at [72, 60] on link "INVOICE" at bounding box center [70, 61] width 33 height 10
select select "service"
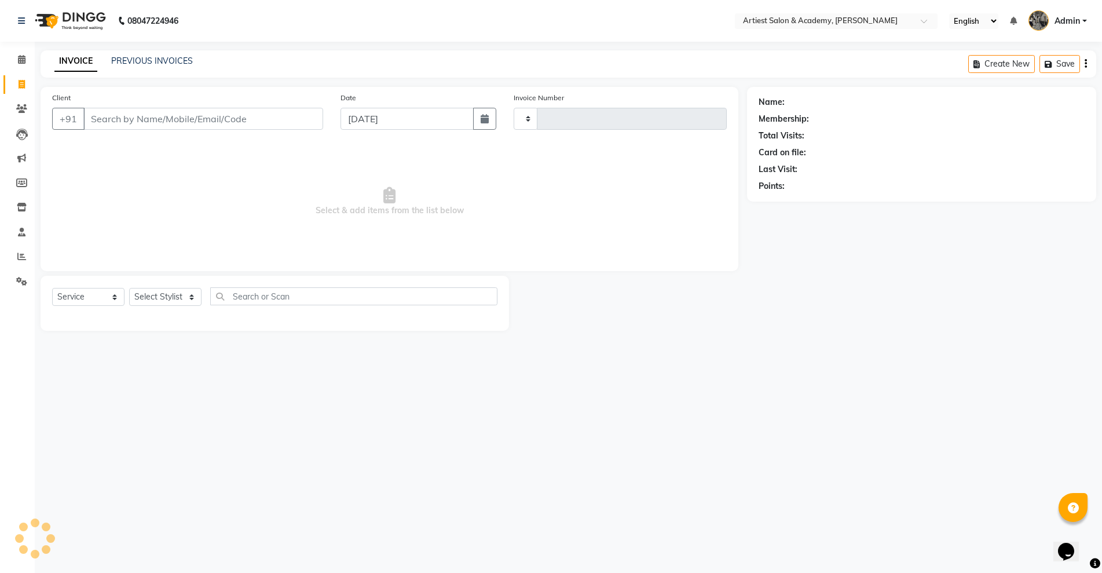
type input "3412"
select select "5123"
click at [196, 123] on input "Client" at bounding box center [203, 119] width 240 height 22
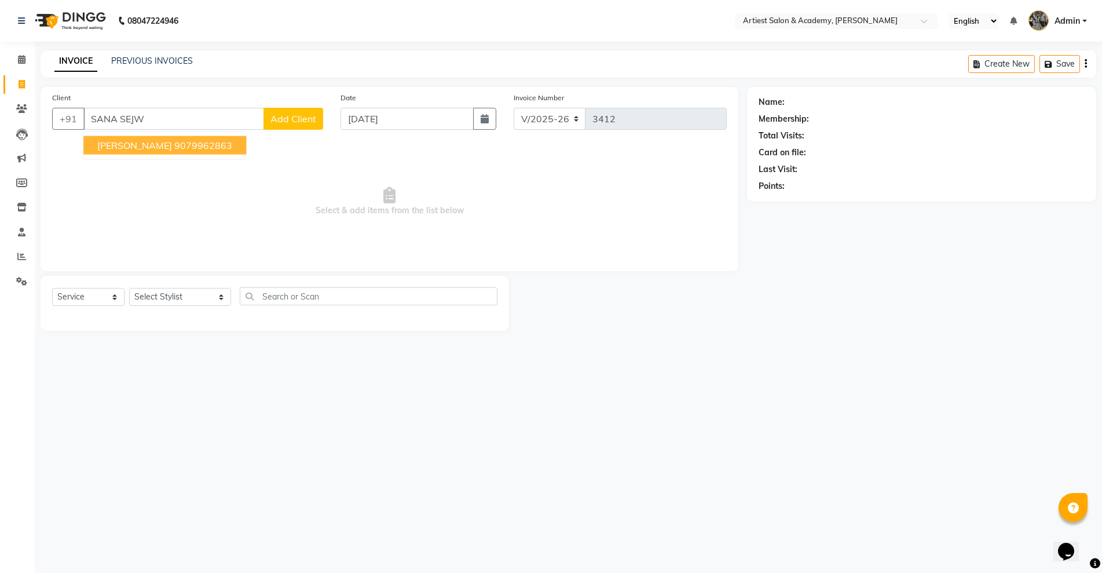
click at [200, 135] on ngb-typeahead-window "[PERSON_NAME] 9079962863" at bounding box center [165, 145] width 164 height 29
click at [200, 136] on button "[PERSON_NAME] 9079962863" at bounding box center [164, 145] width 163 height 19
type input "9079962863"
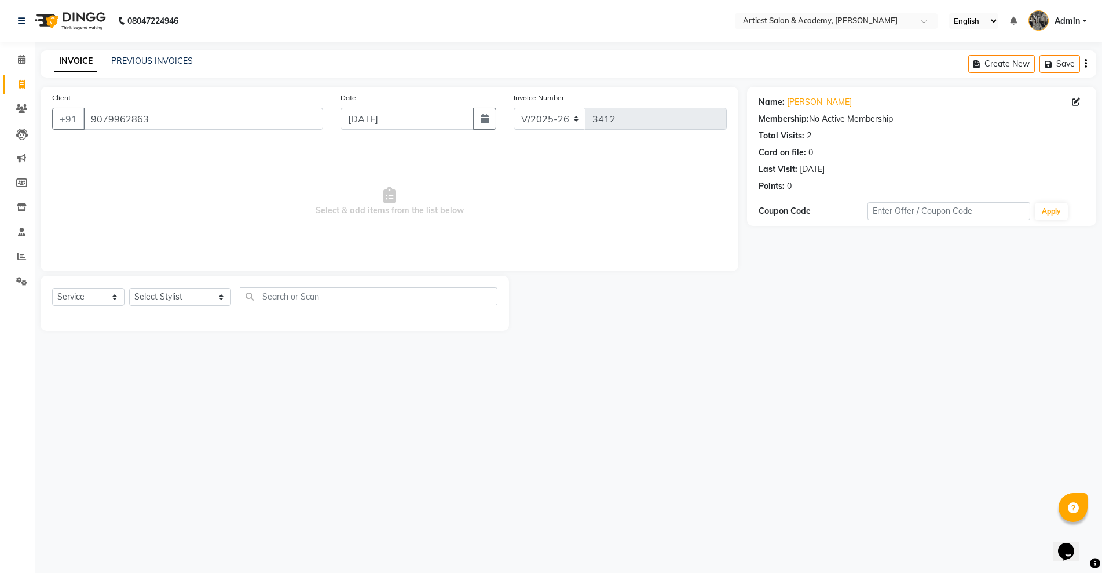
click at [145, 306] on div "Select Service Product Membership Package Voucher Prepaid Gift Card Select Styl…" at bounding box center [274, 300] width 445 height 27
click at [159, 299] on select "Select Stylist [PERSON_NAME] (M) [PERSON_NAME] (F) [PERSON_NAME] [PERSON_NAME] …" at bounding box center [180, 297] width 102 height 18
select select "33211"
click at [129, 288] on select "Select Stylist [PERSON_NAME] (M) [PERSON_NAME] (F) [PERSON_NAME] [PERSON_NAME] …" at bounding box center [180, 297] width 102 height 18
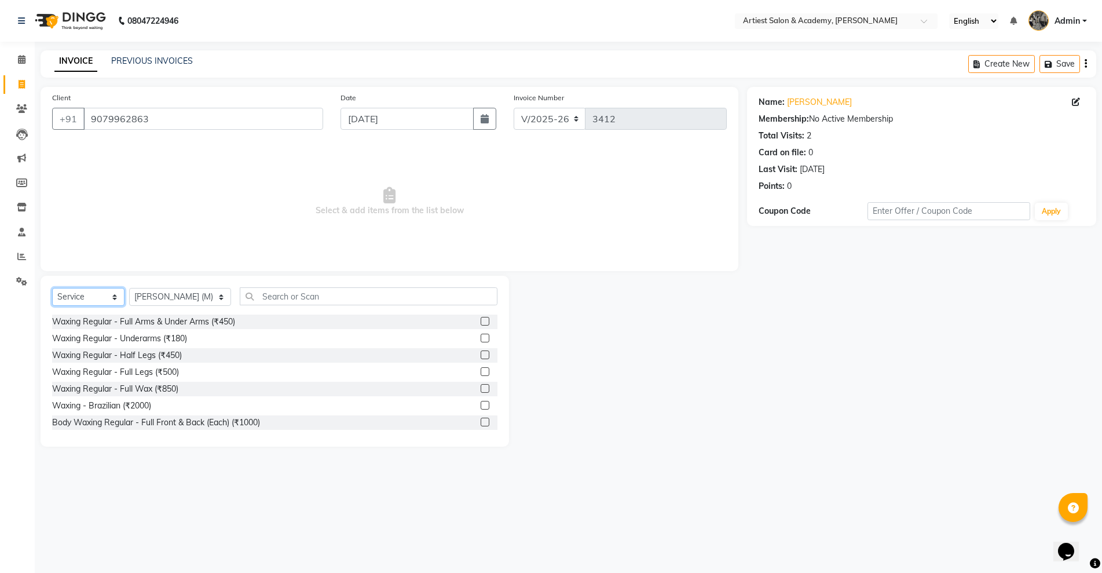
drag, startPoint x: 60, startPoint y: 296, endPoint x: 62, endPoint y: 303, distance: 7.2
click at [60, 296] on select "Select Service Product Membership Package Voucher Prepaid Gift Card" at bounding box center [88, 297] width 72 height 18
select select "product"
click at [52, 288] on select "Select Service Product Membership Package Voucher Prepaid Gift Card" at bounding box center [88, 297] width 72 height 18
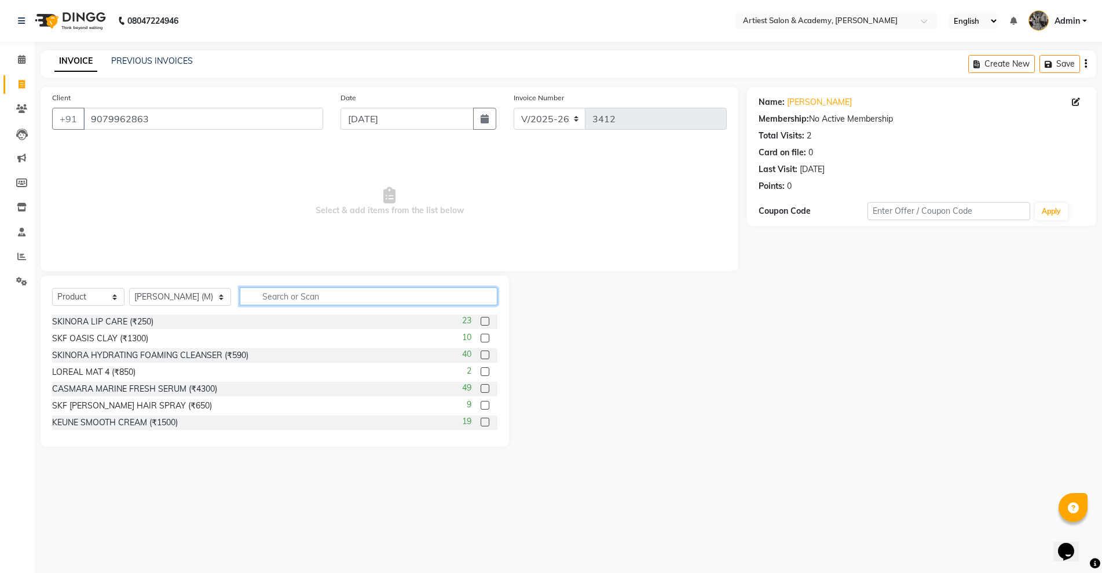
click at [244, 303] on input "text" at bounding box center [368, 296] width 257 height 18
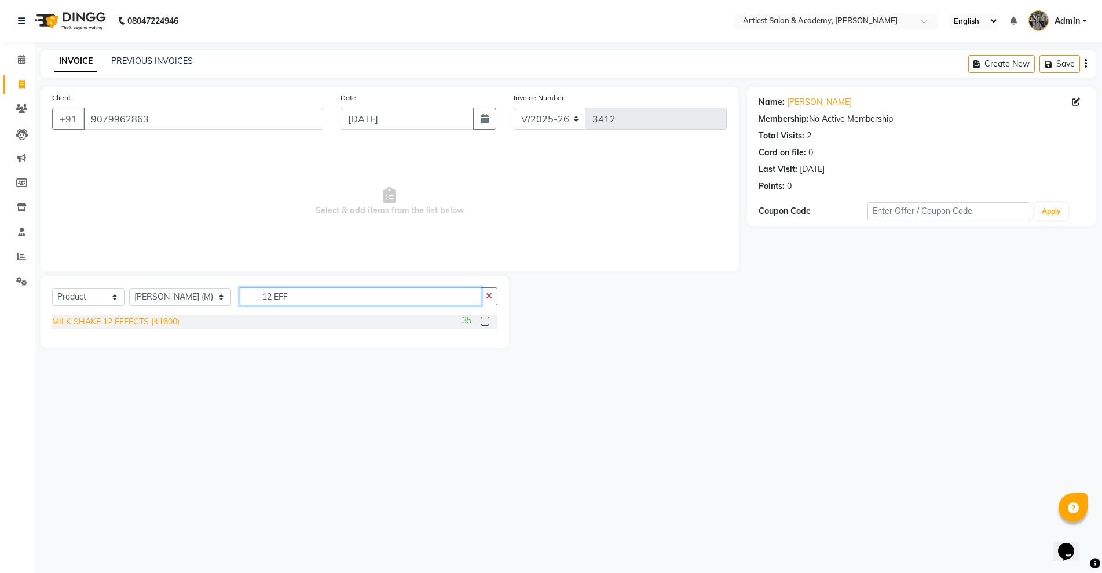
type input "12 EFF"
click at [123, 318] on div "MILK SHAKE 12 EFFECTS (₹1600)" at bounding box center [115, 322] width 127 height 12
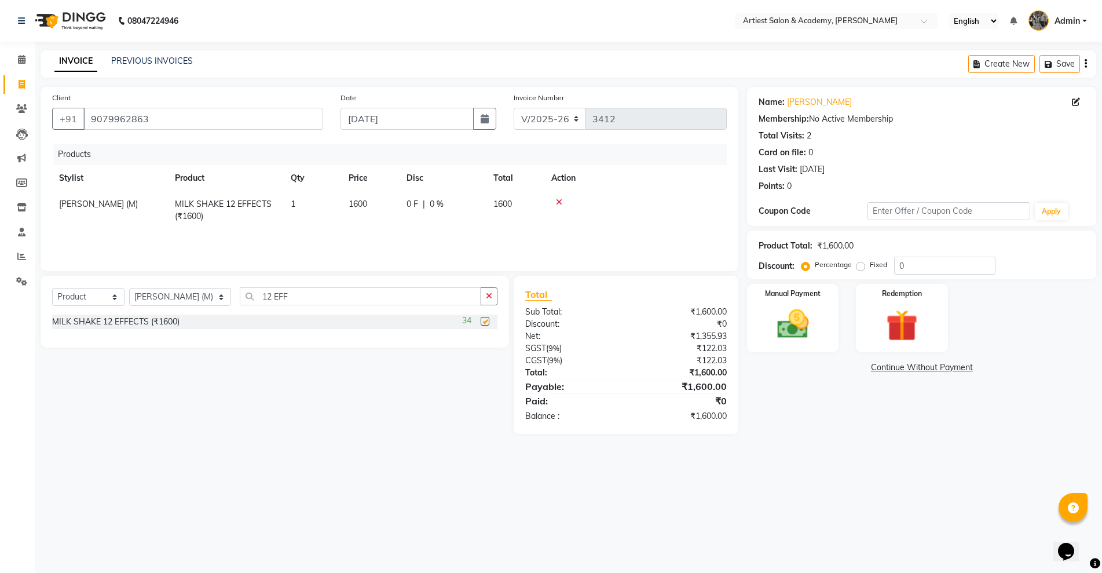
checkbox input "false"
drag, startPoint x: 290, startPoint y: 296, endPoint x: 0, endPoint y: 372, distance: 300.0
click at [0, 372] on app-home "08047224946 Select Location × Artiest Salon & Academy, Subhash Marg English ENG…" at bounding box center [551, 225] width 1102 height 451
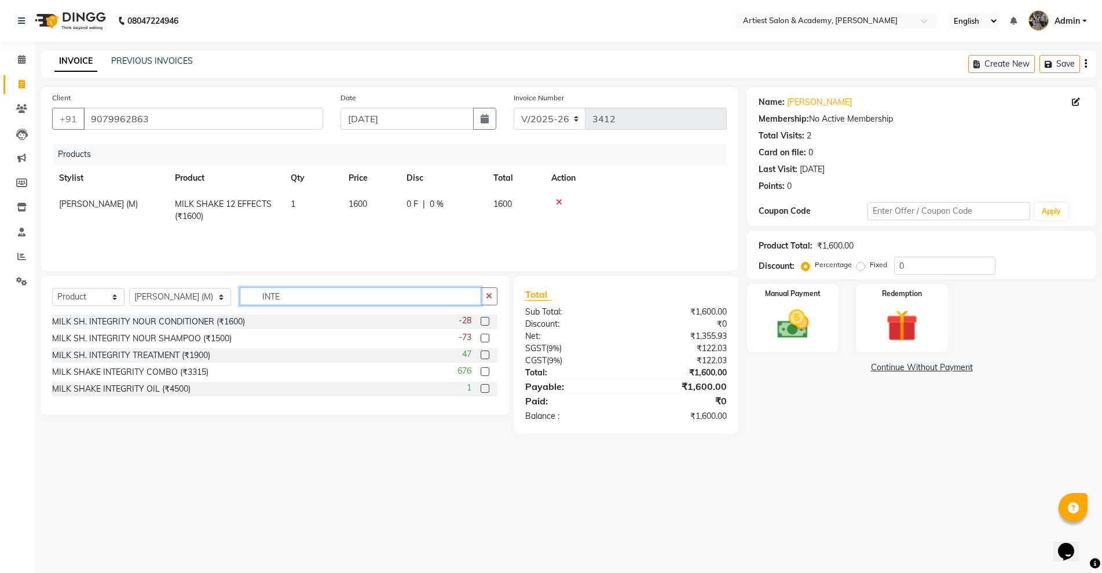
type input "INTE"
click at [189, 342] on div "MILK SH. INTEGRITY NOUR SHAMPOO (₹1500)" at bounding box center [141, 338] width 179 height 12
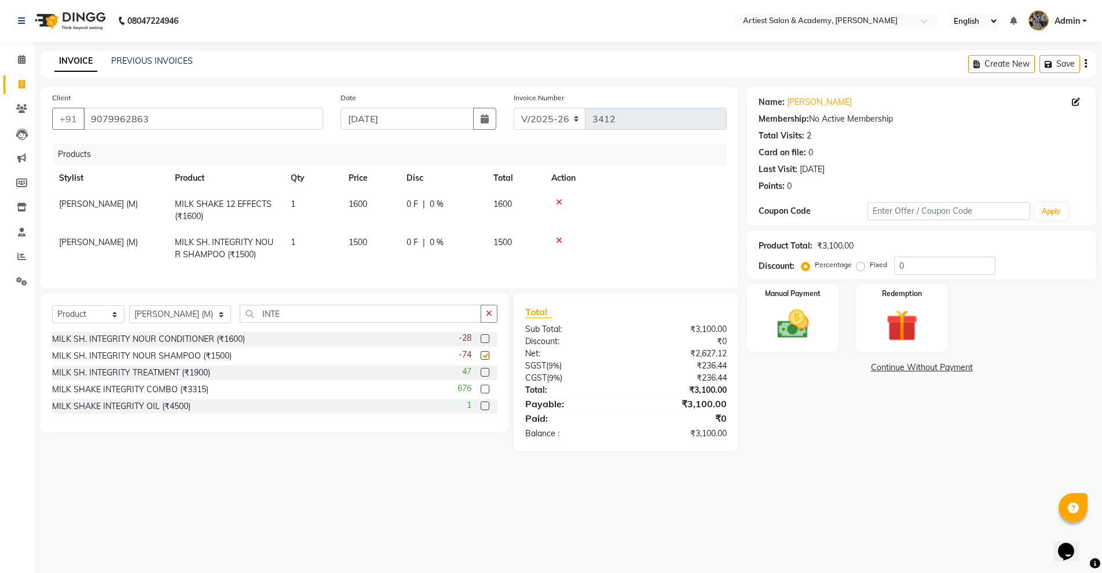
checkbox input "false"
click at [358, 239] on span "1500" at bounding box center [358, 242] width 19 height 10
select select "33211"
drag, startPoint x: 71, startPoint y: 240, endPoint x: 0, endPoint y: 256, distance: 72.5
click at [0, 252] on app-home "08047224946 Select Location × Artiest Salon & Academy, Subhash Marg English ENG…" at bounding box center [551, 234] width 1102 height 468
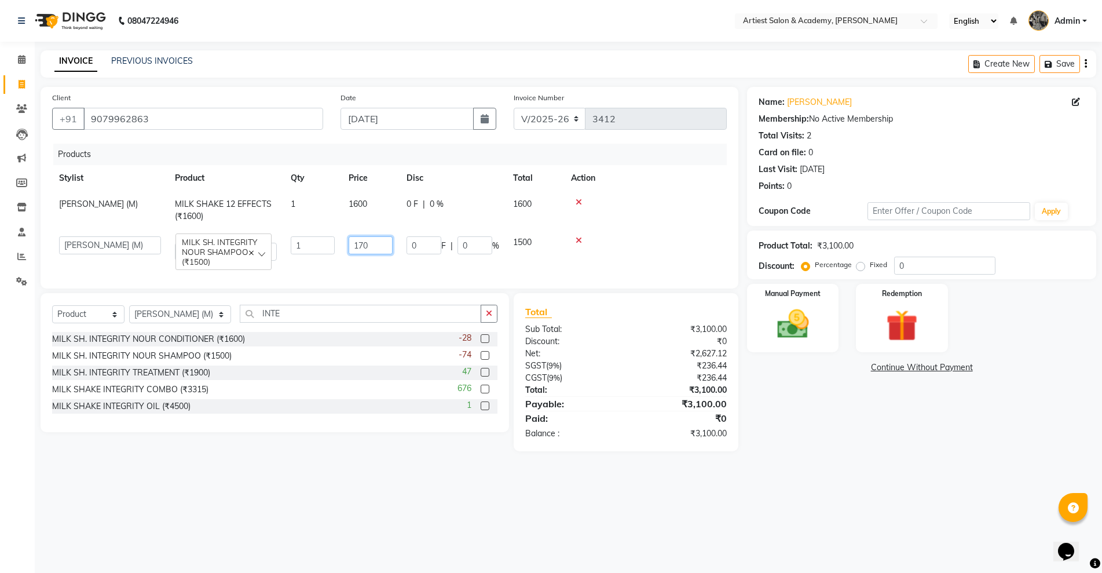
type input "1700"
click at [415, 482] on div "08047224946 Select Location × Artiest Salon & Academy, Subhash Marg English ENG…" at bounding box center [551, 286] width 1102 height 573
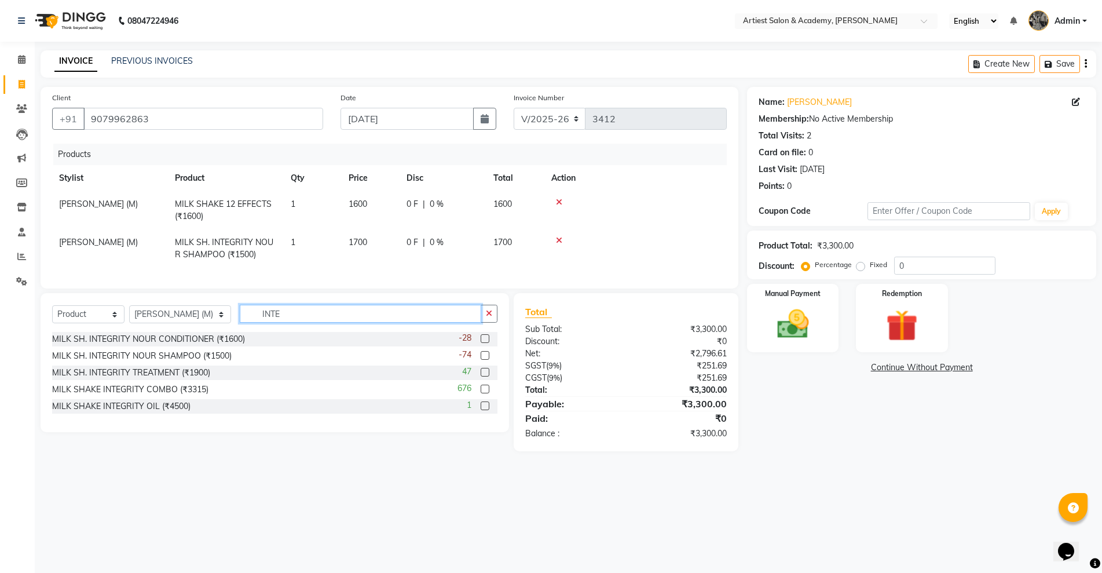
drag, startPoint x: 265, startPoint y: 325, endPoint x: 15, endPoint y: 353, distance: 251.7
click at [30, 353] on app-home "08047224946 Select Location × Artiest Salon & Academy, Subhash Marg English ENG…" at bounding box center [551, 234] width 1102 height 468
click at [187, 345] on div "MILK SH. INTEGRITY NOUR CONDITIONER (₹1600)" at bounding box center [148, 339] width 193 height 12
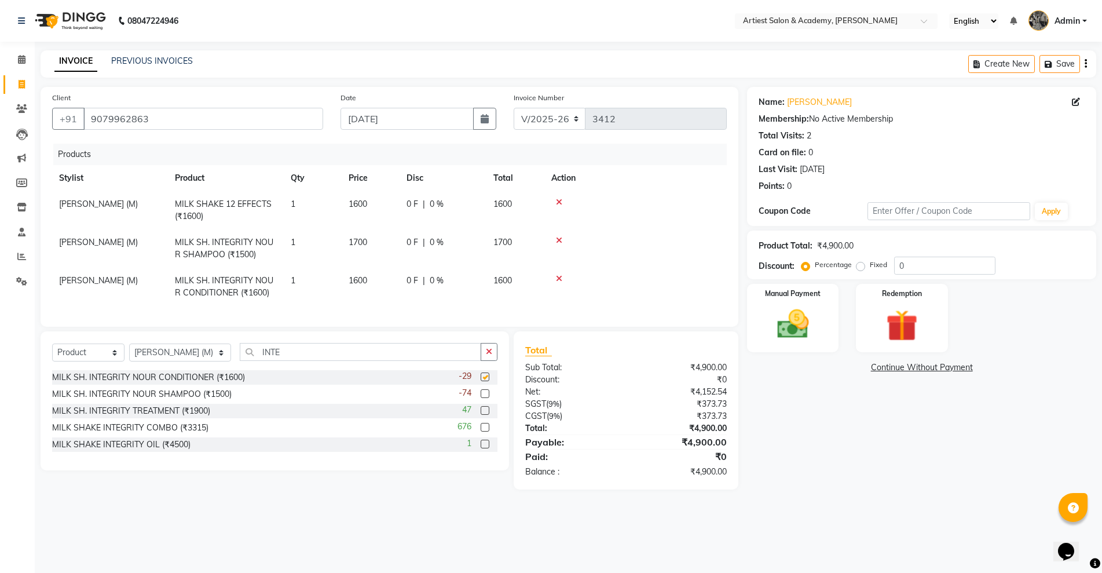
checkbox input "false"
click at [789, 325] on img at bounding box center [792, 324] width 53 height 38
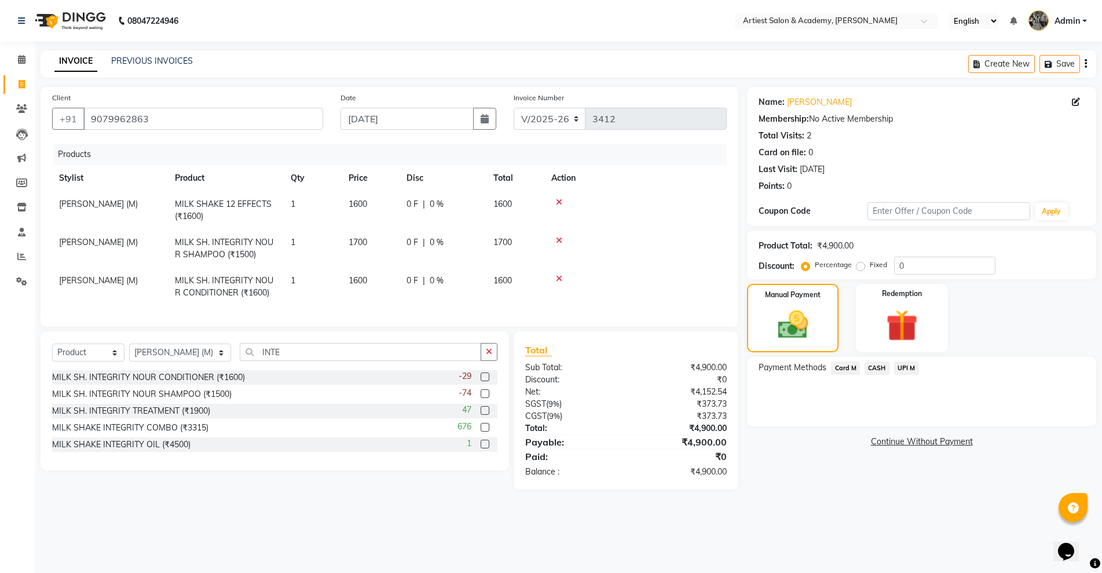
click at [906, 366] on span "UPI M" at bounding box center [906, 367] width 25 height 13
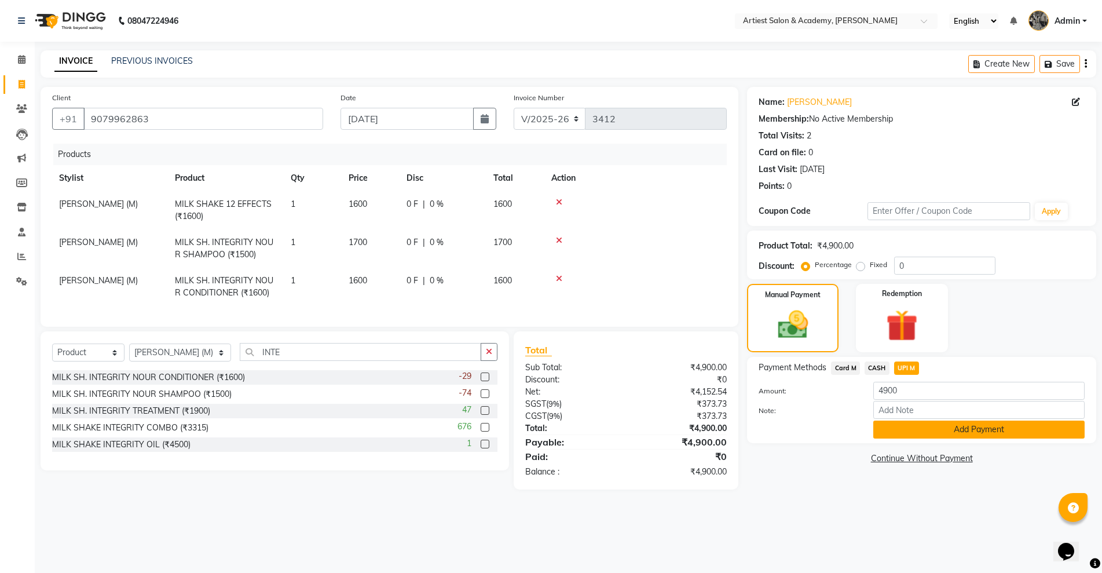
click at [925, 431] on button "Add Payment" at bounding box center [978, 429] width 211 height 18
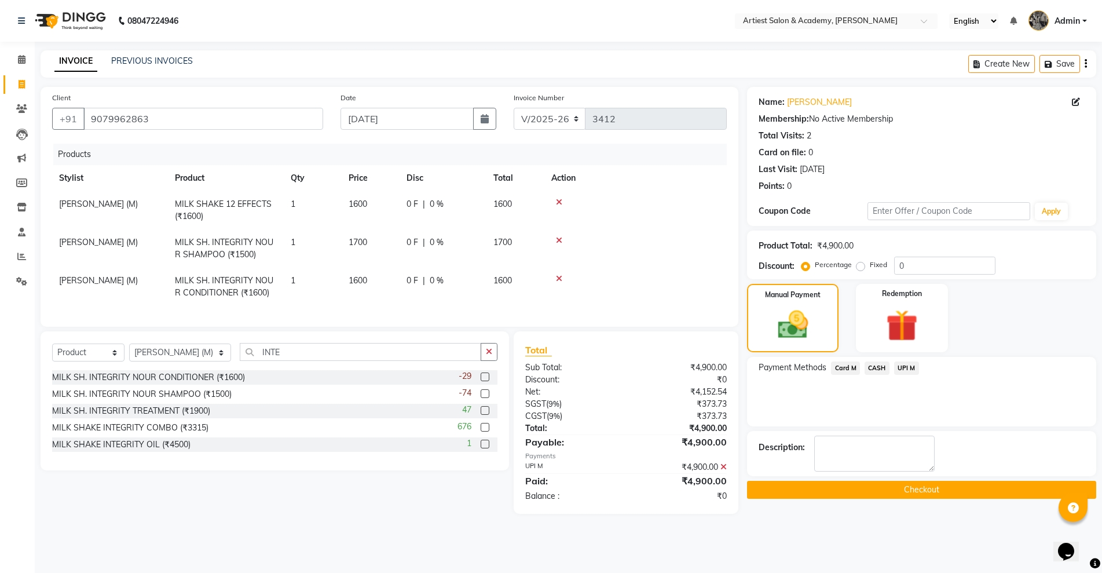
click at [919, 493] on button "Checkout" at bounding box center [921, 490] width 349 height 18
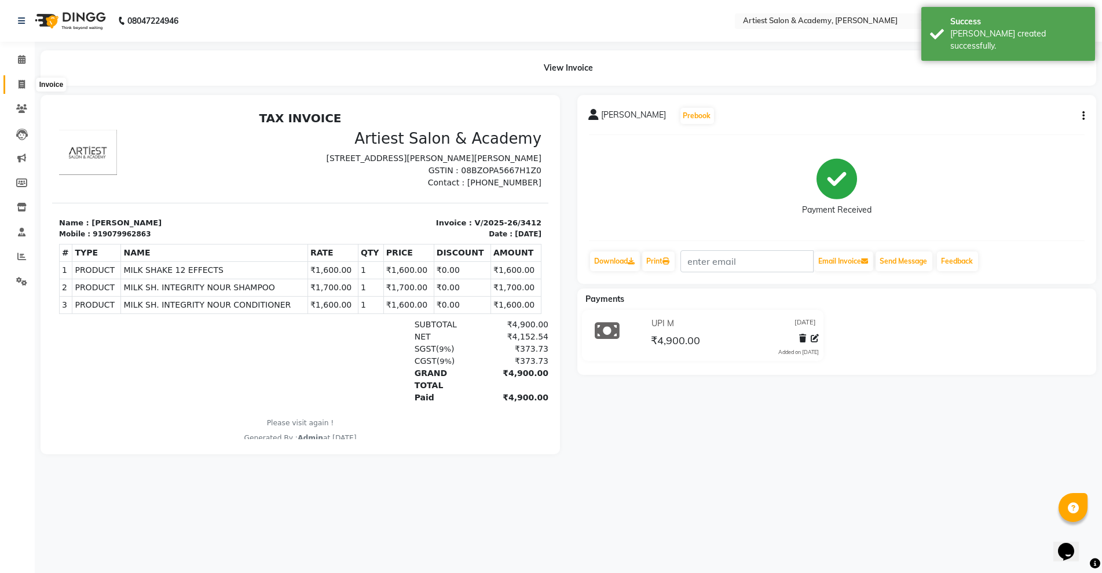
click at [18, 89] on span at bounding box center [22, 84] width 20 height 13
select select "service"
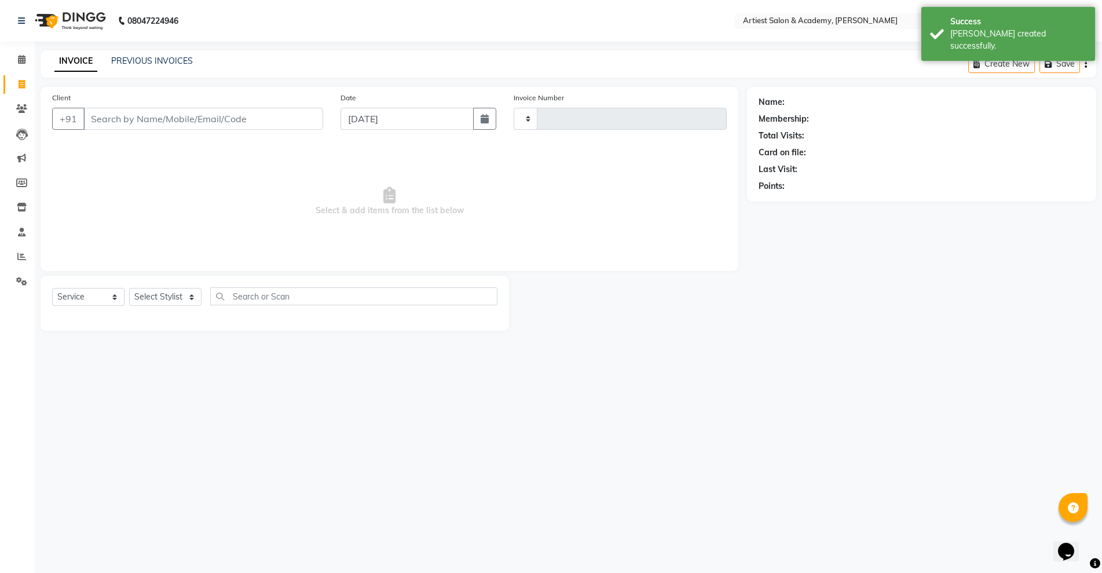
type input "3413"
select select "5123"
click at [131, 64] on link "PREVIOUS INVOICES" at bounding box center [152, 61] width 82 height 10
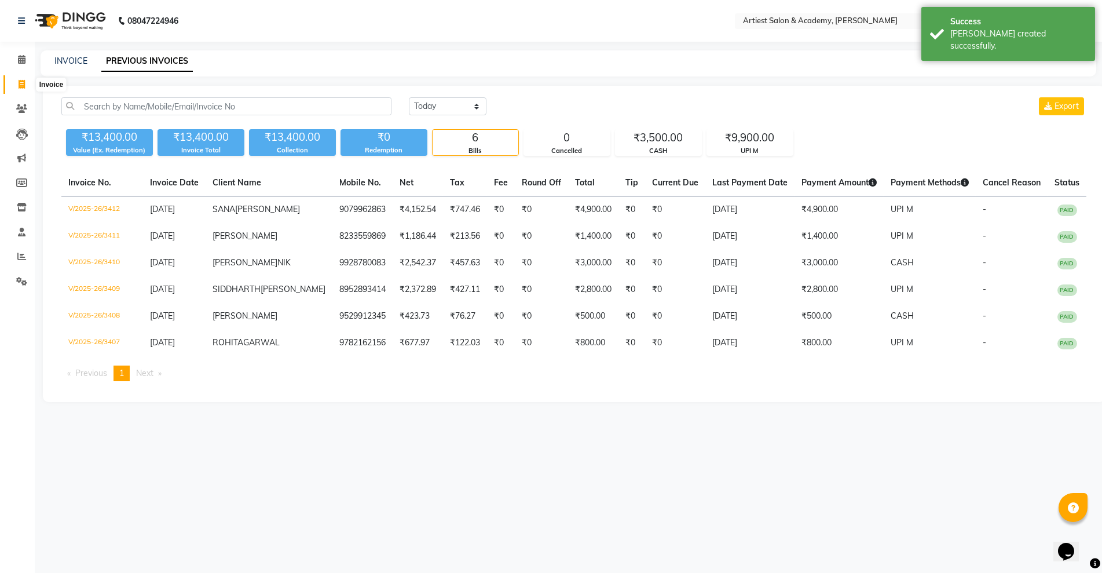
click at [24, 80] on icon at bounding box center [22, 84] width 6 height 9
select select "service"
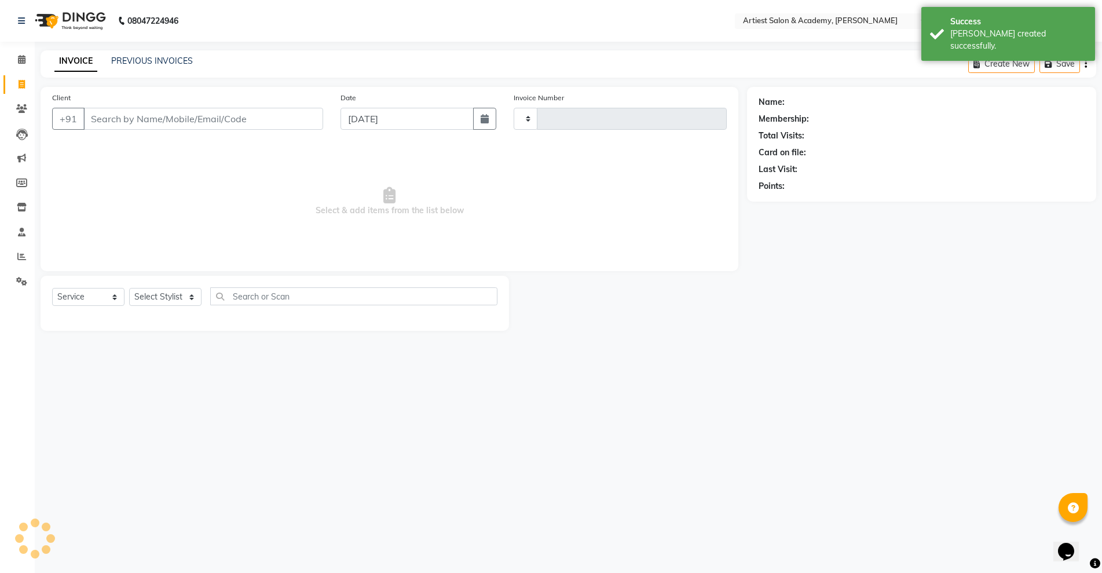
type input "3413"
select select "5123"
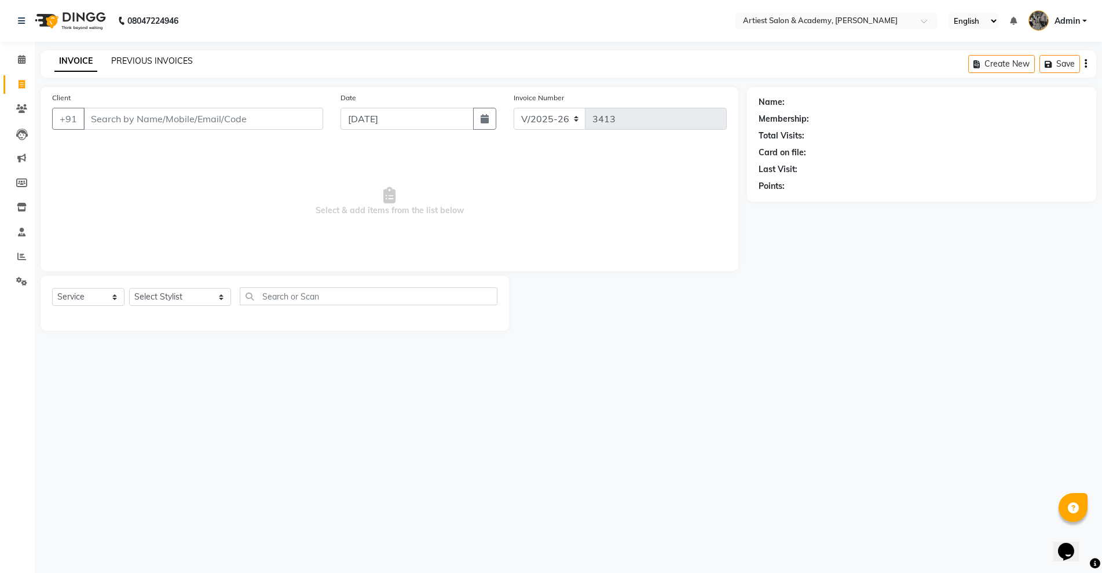
click at [154, 59] on link "PREVIOUS INVOICES" at bounding box center [152, 61] width 82 height 10
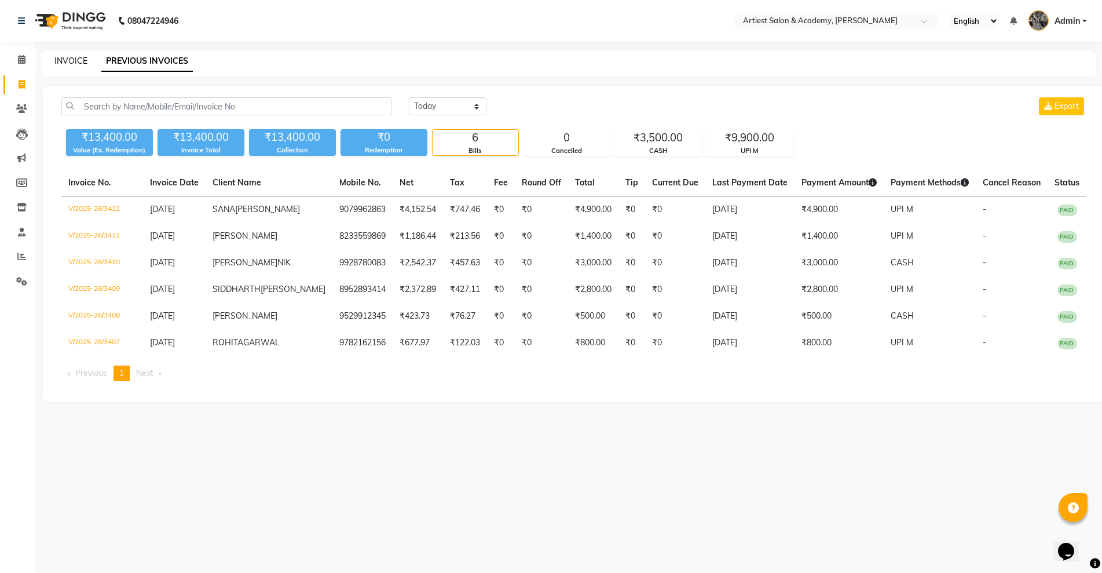
click at [60, 57] on link "INVOICE" at bounding box center [70, 61] width 33 height 10
select select "service"
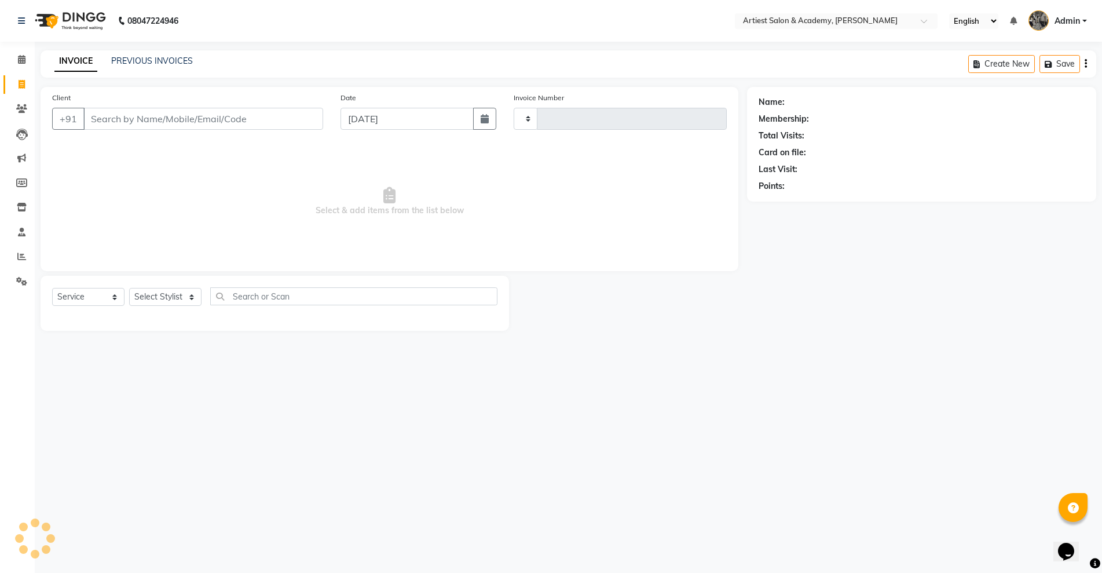
type input "3413"
select select "5123"
